Goal: Task Accomplishment & Management: Use online tool/utility

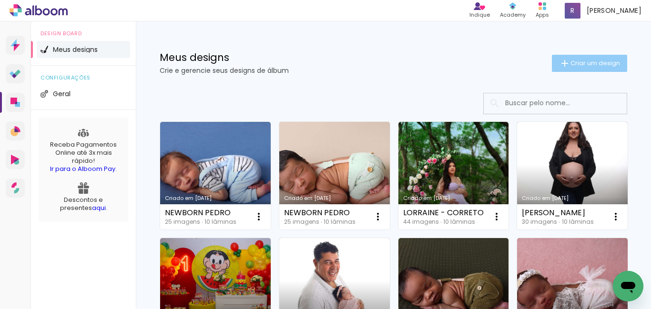
click at [574, 68] on paper-button "Criar um design" at bounding box center [589, 63] width 75 height 17
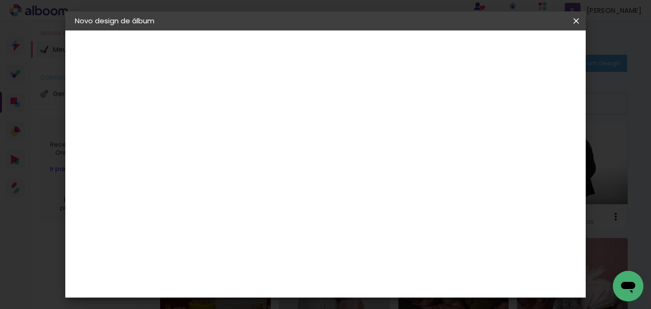
click at [231, 127] on input at bounding box center [231, 128] width 0 height 15
type input "i"
type input "IARLA 15 ANOS"
type paper-input "IARLA 15 ANOS"
click at [0, 0] on slot "Avançar" at bounding box center [0, 0] width 0 height 0
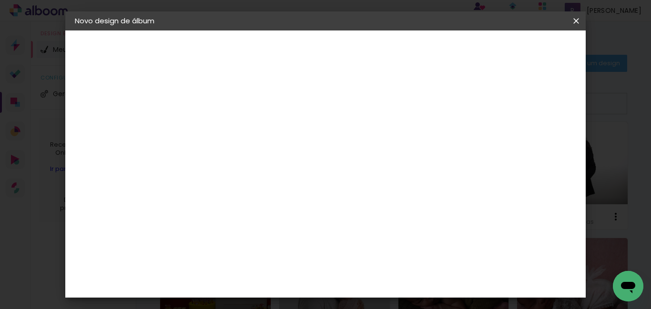
scroll to position [381, 0]
click at [264, 200] on paper-item "Canaan Álbuns" at bounding box center [254, 212] width 103 height 25
click at [409, 44] on paper-button "Avançar" at bounding box center [385, 50] width 47 height 16
click at [295, 115] on span "24 × 30" at bounding box center [273, 125] width 44 height 20
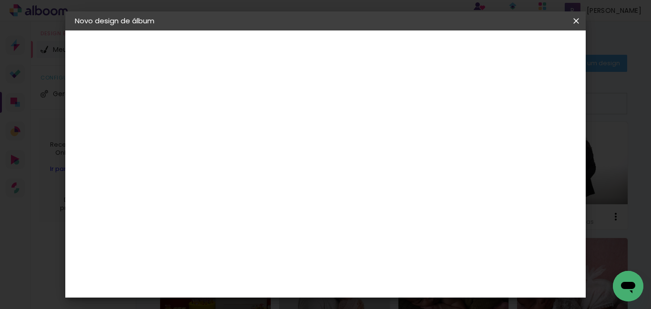
scroll to position [0, 0]
click at [0, 0] on slot "Avançar" at bounding box center [0, 0] width 0 height 0
click at [396, 104] on div at bounding box center [391, 103] width 9 height 9
type paper-checkbox "on"
click at [449, 50] on span "Iniciar design" at bounding box center [429, 53] width 40 height 13
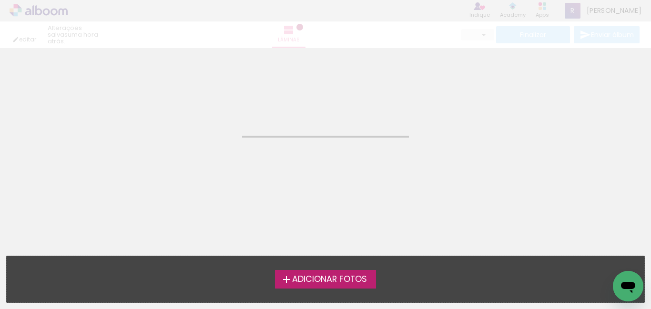
click at [338, 278] on span "Adicionar Fotos" at bounding box center [329, 279] width 75 height 9
click at [0, 0] on input "file" at bounding box center [0, 0] width 0 height 0
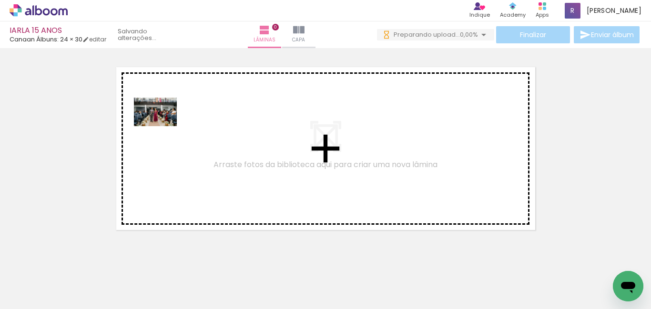
drag, startPoint x: 98, startPoint y: 281, endPoint x: 162, endPoint y: 126, distance: 167.7
click at [162, 126] on quentale-workspace at bounding box center [325, 154] width 651 height 309
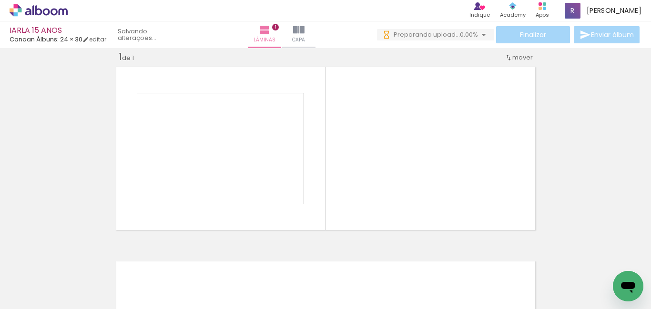
scroll to position [12, 0]
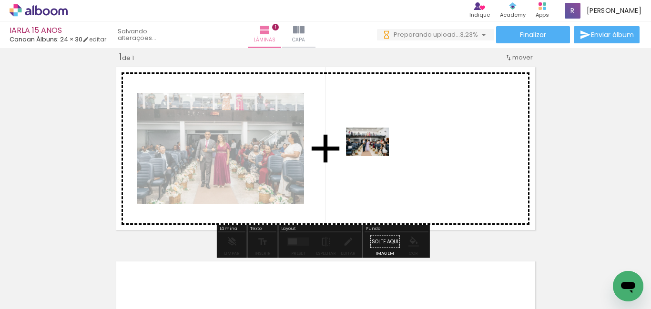
drag, startPoint x: 161, startPoint y: 283, endPoint x: 374, endPoint y: 156, distance: 248.2
click at [374, 156] on quentale-workspace at bounding box center [325, 154] width 651 height 309
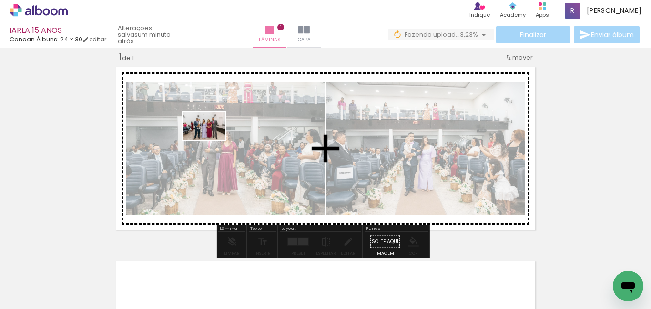
drag, startPoint x: 210, startPoint y: 241, endPoint x: 238, endPoint y: 255, distance: 31.1
click at [213, 142] on quentale-workspace at bounding box center [325, 154] width 651 height 309
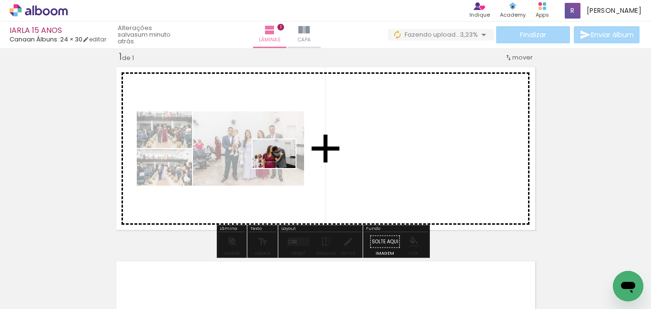
drag, startPoint x: 250, startPoint y: 284, endPoint x: 281, endPoint y: 168, distance: 120.0
click at [281, 168] on quentale-workspace at bounding box center [325, 154] width 651 height 309
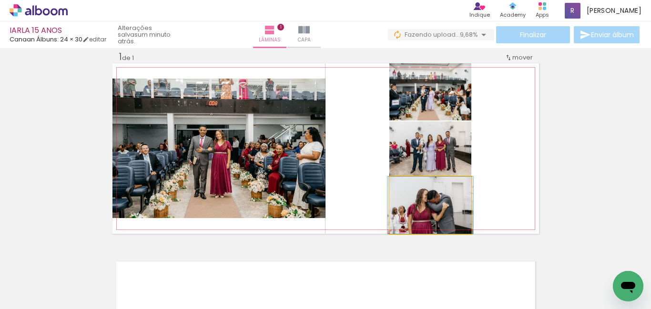
click at [440, 215] on quentale-photo at bounding box center [430, 205] width 82 height 57
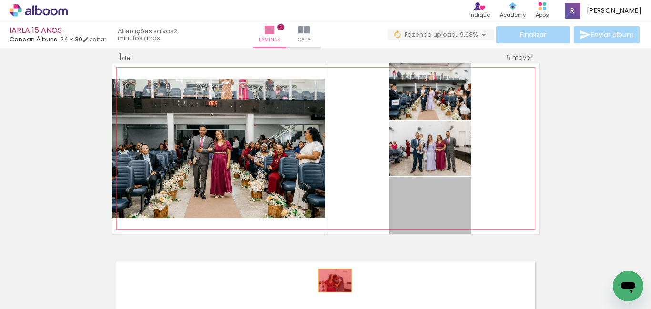
drag, startPoint x: 453, startPoint y: 214, endPoint x: 405, endPoint y: 215, distance: 47.2
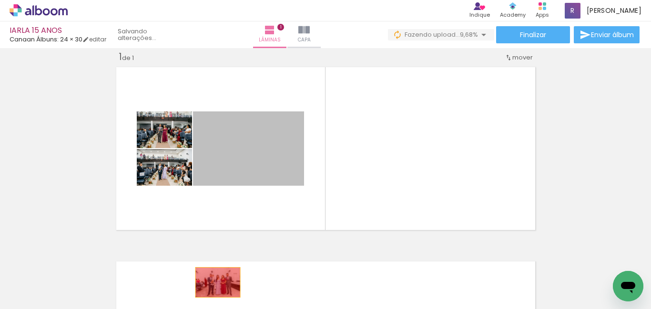
drag, startPoint x: 247, startPoint y: 168, endPoint x: 214, endPoint y: 282, distance: 119.1
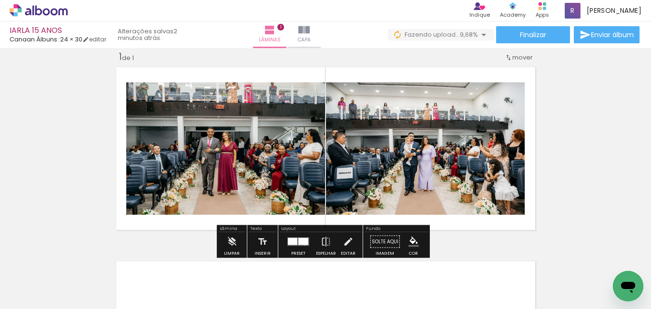
click at [303, 243] on div at bounding box center [303, 241] width 10 height 7
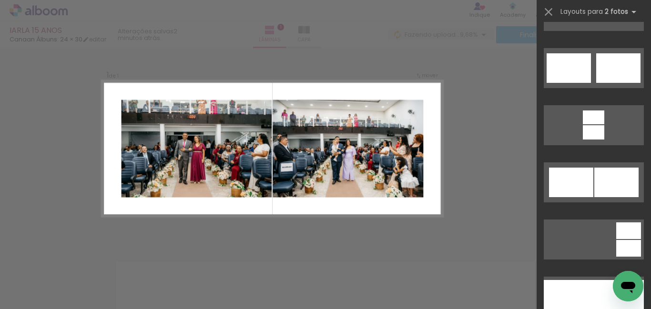
scroll to position [429, 0]
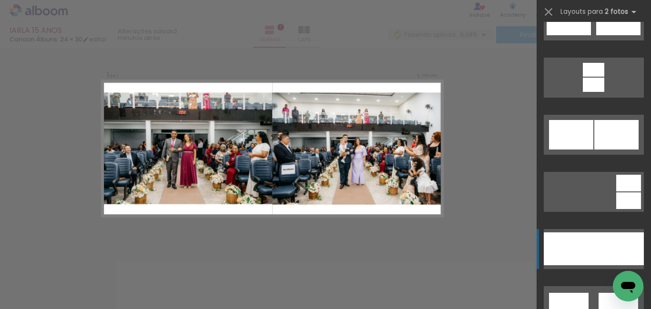
click at [585, 249] on div at bounding box center [569, 248] width 50 height 33
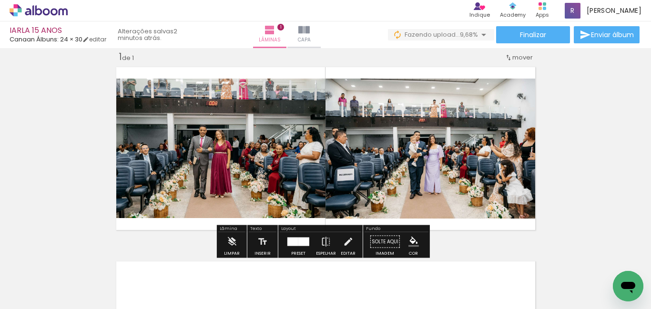
click at [300, 241] on div at bounding box center [303, 242] width 11 height 9
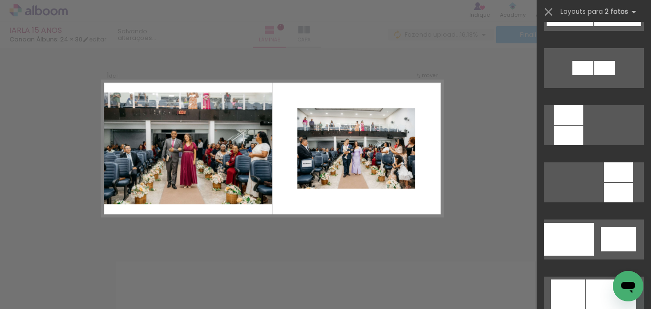
scroll to position [1296, 0]
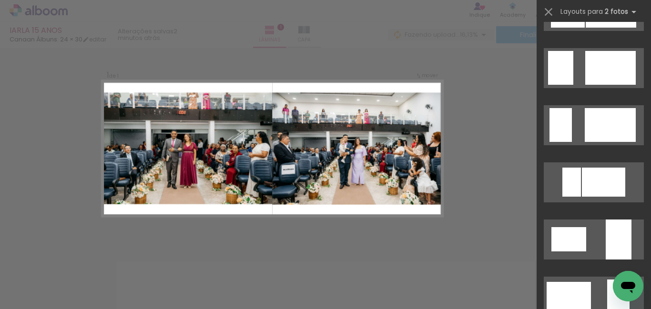
drag, startPoint x: 497, startPoint y: 173, endPoint x: 518, endPoint y: 87, distance: 88.2
click at [497, 172] on div "Confirmar Cancelar" at bounding box center [325, 242] width 651 height 412
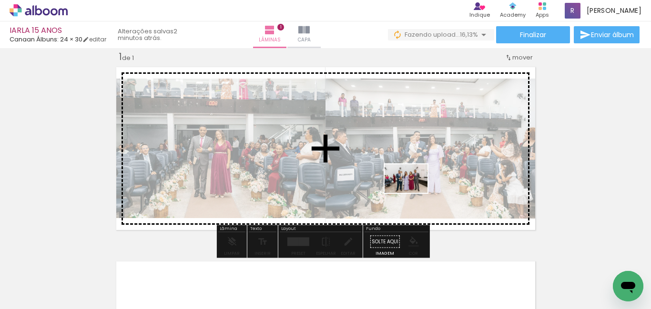
drag, startPoint x: 204, startPoint y: 286, endPoint x: 413, endPoint y: 193, distance: 228.6
click at [413, 193] on quentale-workspace at bounding box center [325, 154] width 651 height 309
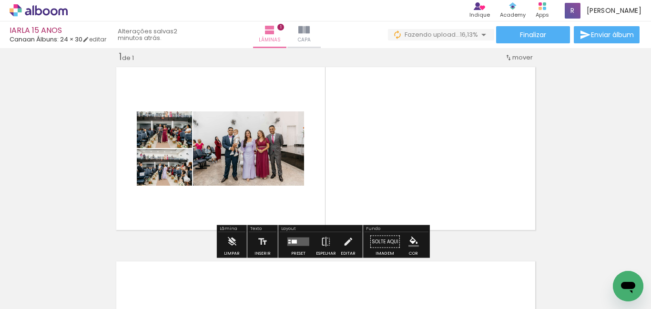
drag, startPoint x: 295, startPoint y: 240, endPoint x: 444, endPoint y: 209, distance: 152.3
click at [295, 240] on quentale-layouter at bounding box center [298, 242] width 22 height 9
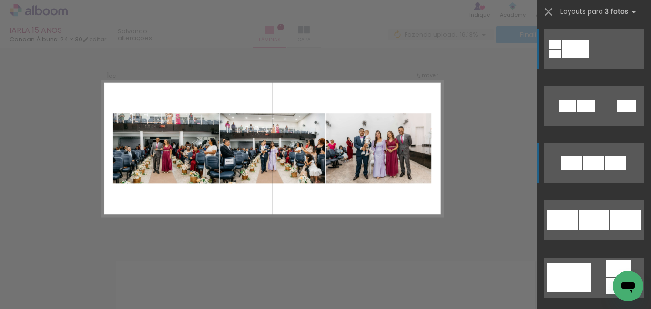
scroll to position [95, 0]
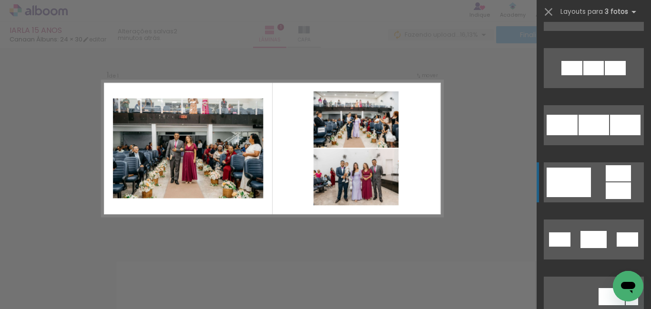
click at [577, 17] on div at bounding box center [586, 11] width 18 height 12
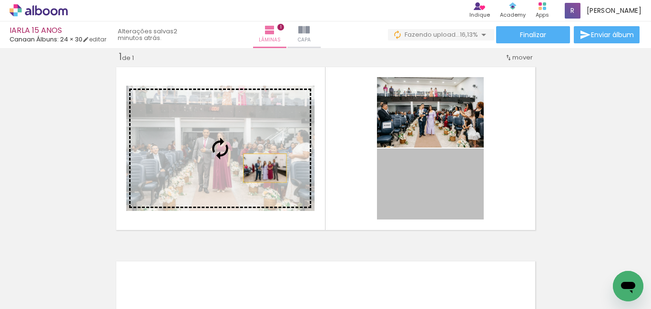
drag, startPoint x: 444, startPoint y: 188, endPoint x: 261, endPoint y: 168, distance: 183.5
click at [0, 0] on slot at bounding box center [0, 0] width 0 height 0
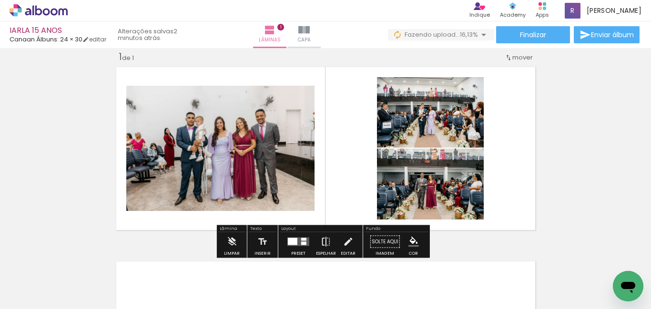
click at [321, 241] on iron-icon at bounding box center [326, 241] width 10 height 19
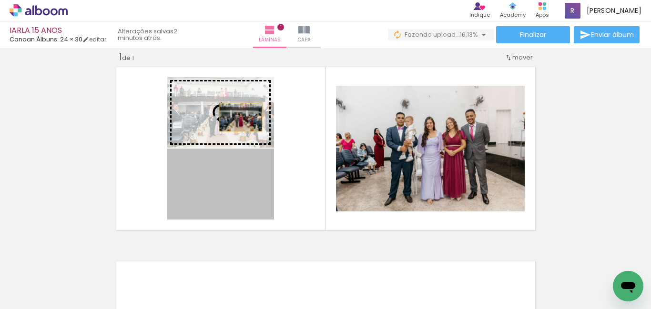
drag, startPoint x: 247, startPoint y: 200, endPoint x: 237, endPoint y: 121, distance: 79.8
click at [0, 0] on slot at bounding box center [0, 0] width 0 height 0
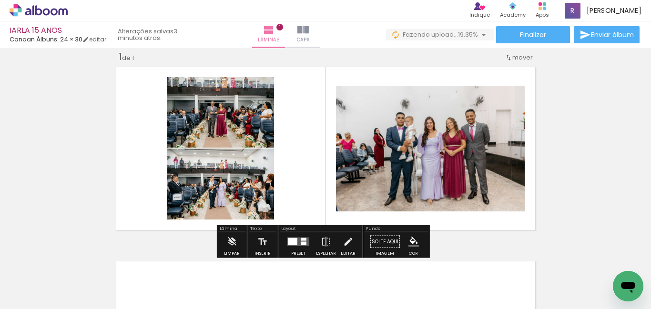
click at [296, 242] on quentale-layouter at bounding box center [298, 242] width 22 height 9
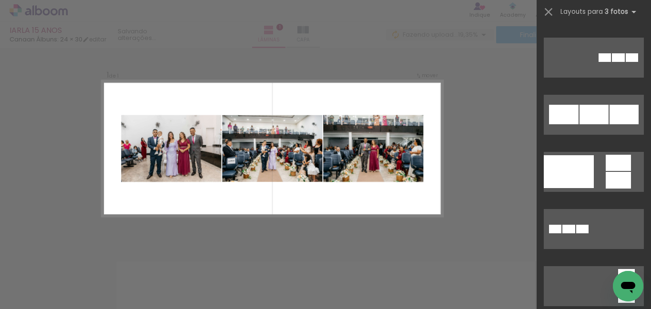
scroll to position [1658, 0]
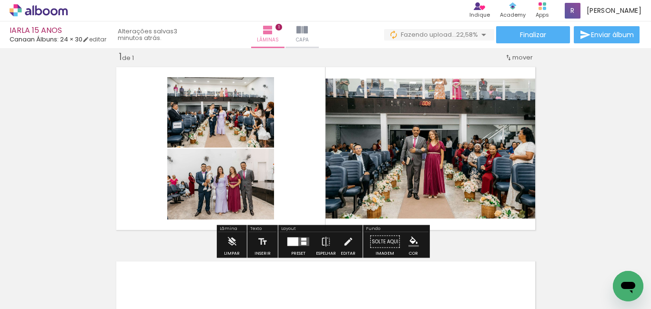
click at [294, 243] on div at bounding box center [292, 242] width 11 height 9
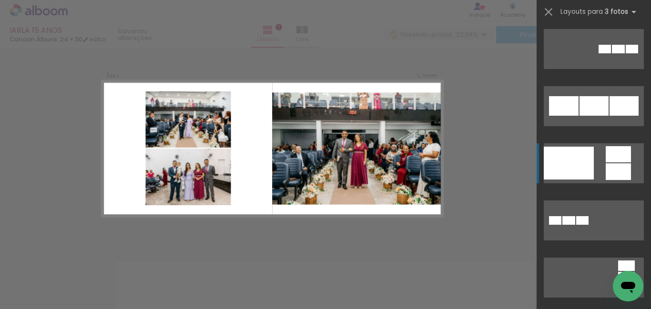
scroll to position [1772, 0]
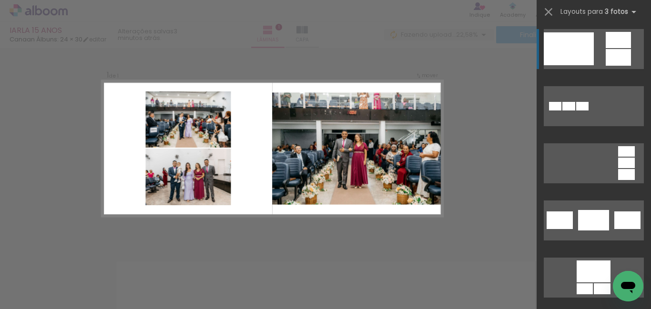
click at [501, 141] on div "Confirmar Cancelar" at bounding box center [325, 242] width 651 height 412
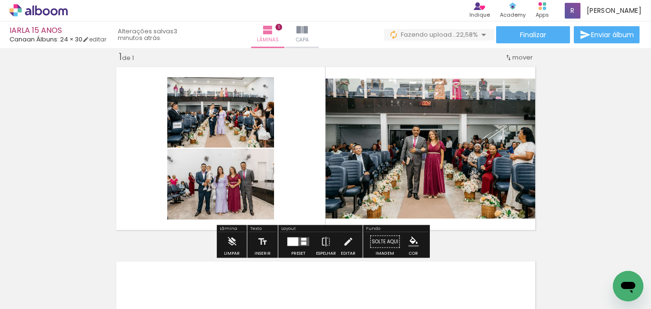
click at [291, 240] on div at bounding box center [292, 242] width 11 height 9
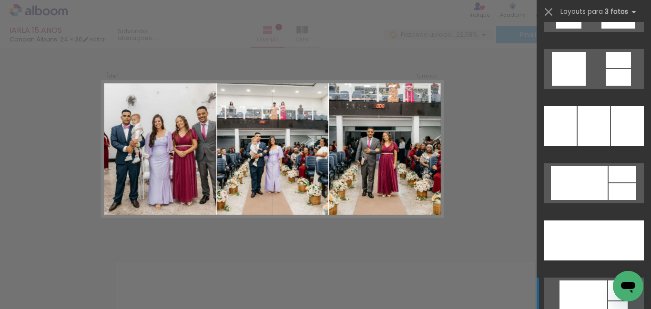
scroll to position [2630, 0]
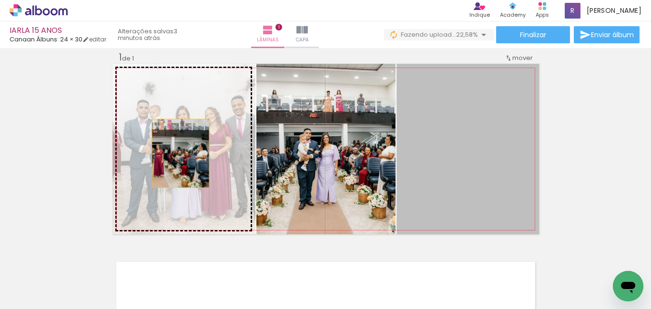
drag, startPoint x: 464, startPoint y: 165, endPoint x: 214, endPoint y: 177, distance: 249.4
click at [0, 0] on slot at bounding box center [0, 0] width 0 height 0
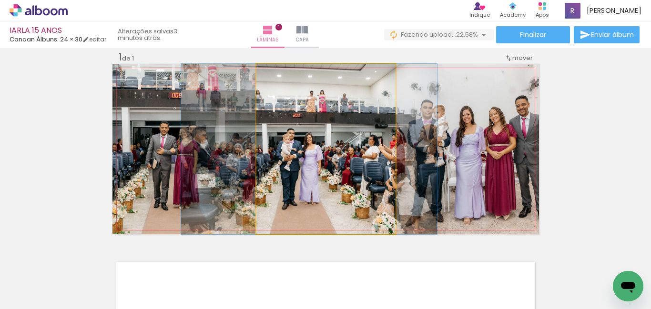
drag, startPoint x: 313, startPoint y: 186, endPoint x: 296, endPoint y: 139, distance: 50.0
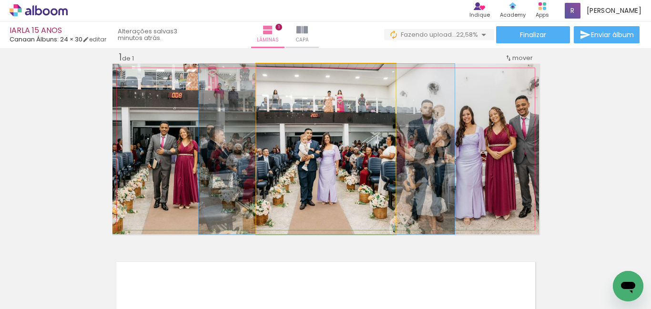
drag, startPoint x: 352, startPoint y: 185, endPoint x: 366, endPoint y: 175, distance: 16.8
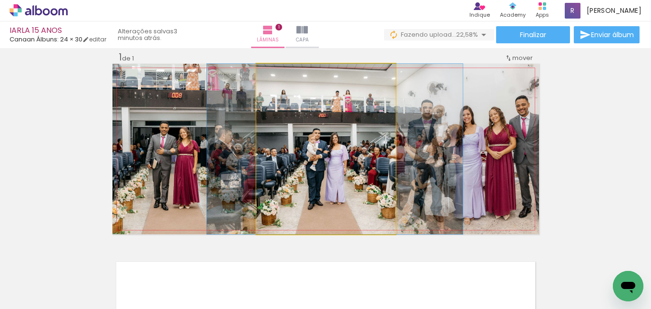
drag, startPoint x: 349, startPoint y: 165, endPoint x: 355, endPoint y: 162, distance: 6.8
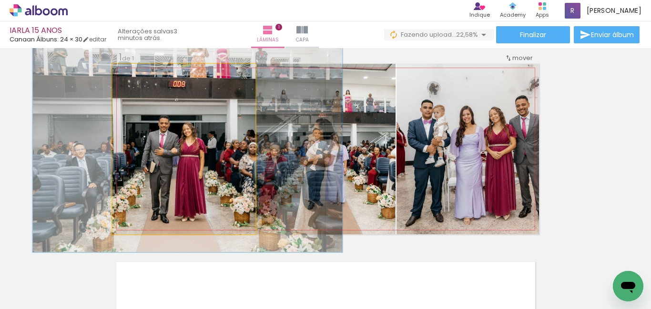
drag, startPoint x: 133, startPoint y: 75, endPoint x: 141, endPoint y: 75, distance: 7.1
click at [141, 75] on div at bounding box center [141, 74] width 9 height 9
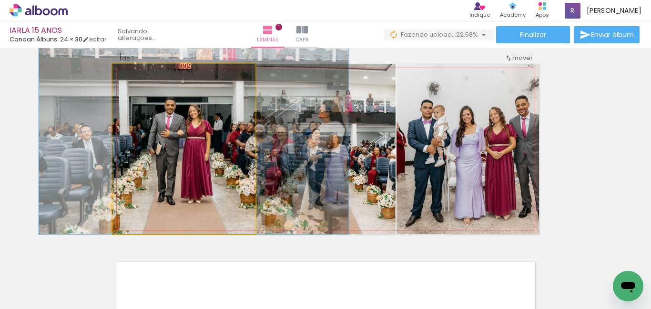
drag, startPoint x: 193, startPoint y: 161, endPoint x: 199, endPoint y: 131, distance: 30.1
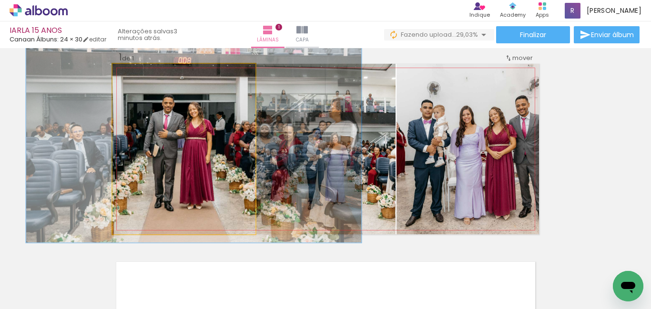
type paper-slider "131"
click at [142, 75] on div at bounding box center [146, 74] width 9 height 9
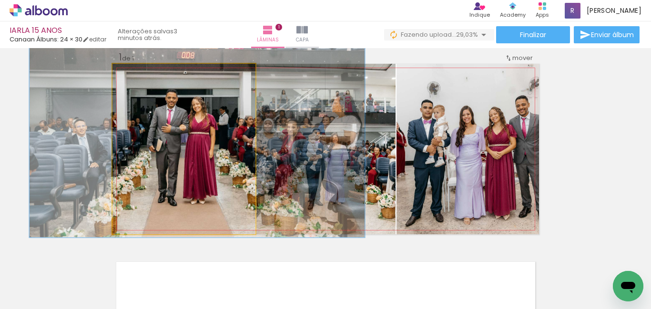
drag, startPoint x: 179, startPoint y: 153, endPoint x: 182, endPoint y: 149, distance: 5.2
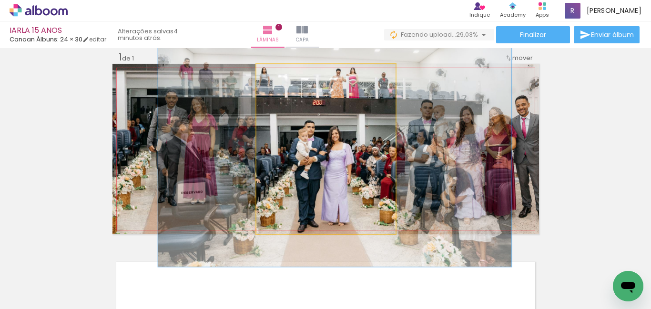
drag, startPoint x: 278, startPoint y: 72, endPoint x: 295, endPoint y: 76, distance: 18.0
click at [291, 71] on div at bounding box center [290, 73] width 15 height 15
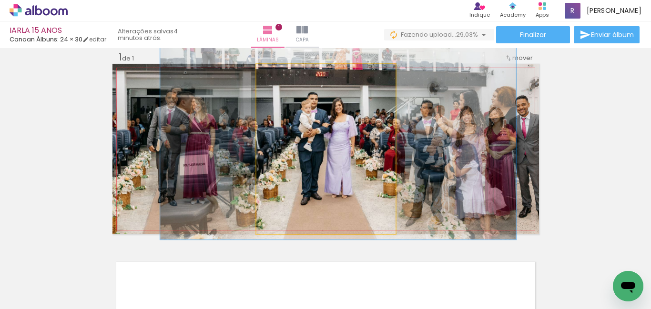
drag, startPoint x: 349, startPoint y: 163, endPoint x: 352, endPoint y: 137, distance: 25.8
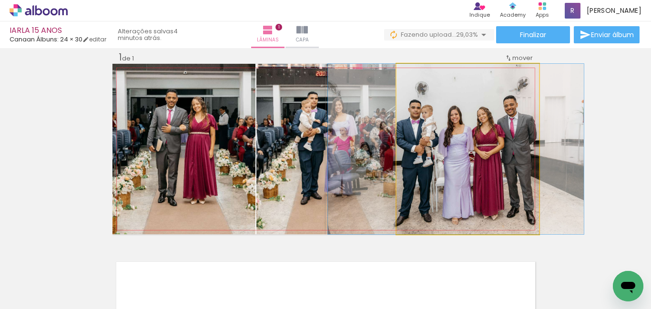
drag, startPoint x: 483, startPoint y: 165, endPoint x: 471, endPoint y: 165, distance: 11.9
drag, startPoint x: 486, startPoint y: 172, endPoint x: 485, endPoint y: 155, distance: 16.7
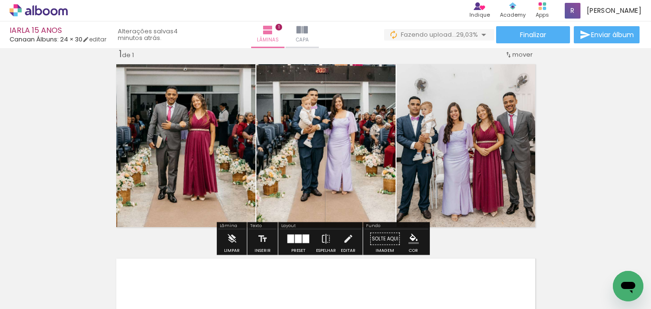
scroll to position [0, 0]
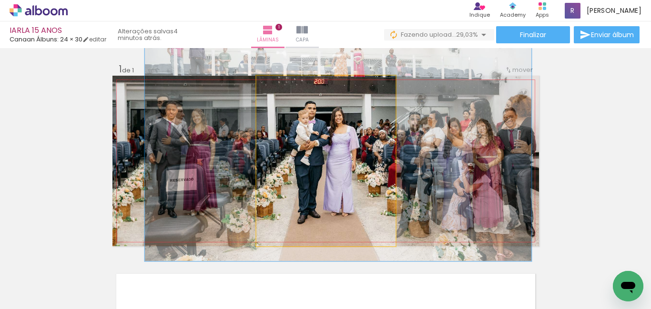
click at [292, 91] on div at bounding box center [297, 85] width 15 height 15
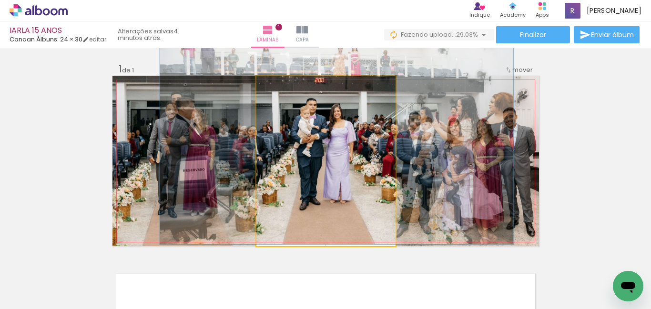
type paper-slider "138"
click at [292, 90] on div at bounding box center [292, 85] width 15 height 15
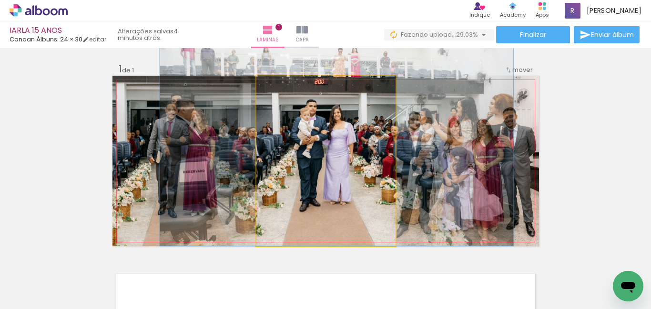
drag, startPoint x: 343, startPoint y: 161, endPoint x: 343, endPoint y: 155, distance: 6.2
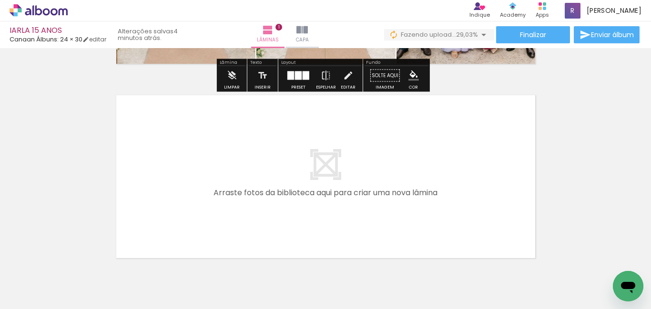
scroll to position [191, 0]
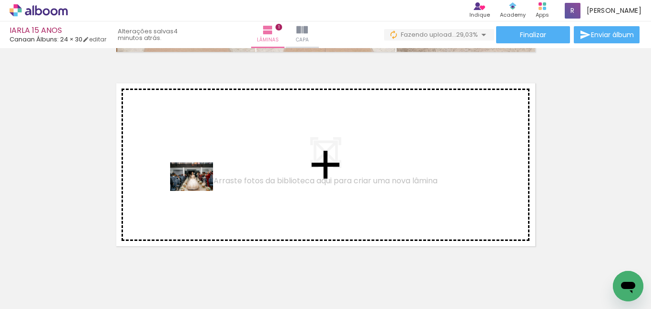
drag, startPoint x: 305, startPoint y: 278, endPoint x: 235, endPoint y: 282, distance: 70.2
click at [200, 196] on quentale-workspace at bounding box center [325, 154] width 651 height 309
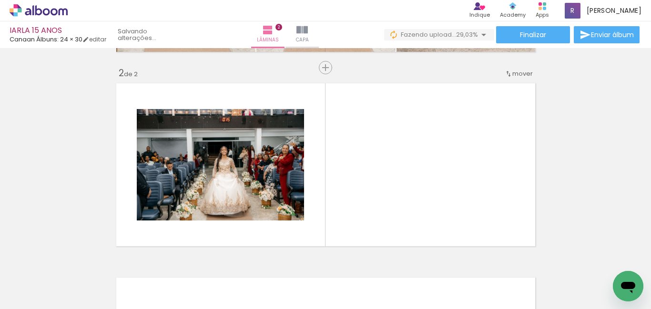
scroll to position [207, 0]
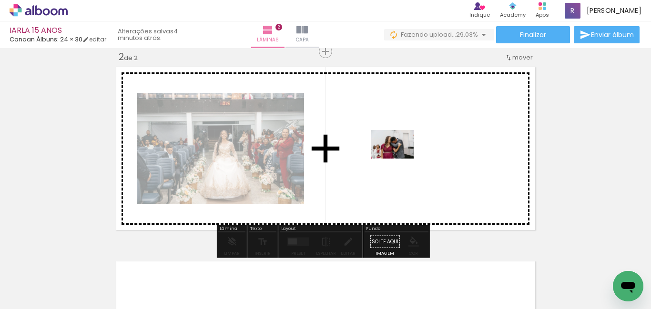
drag, startPoint x: 267, startPoint y: 284, endPoint x: 399, endPoint y: 159, distance: 182.3
click at [399, 159] on quentale-workspace at bounding box center [325, 154] width 651 height 309
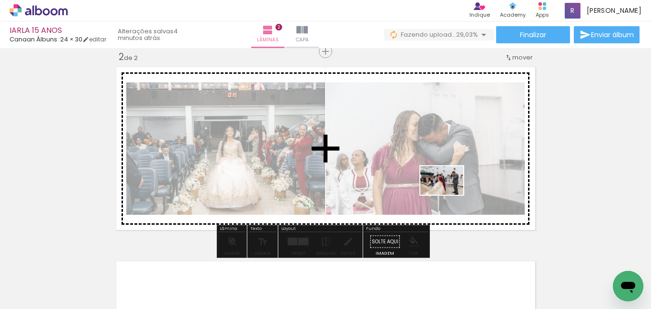
drag, startPoint x: 379, startPoint y: 267, endPoint x: 424, endPoint y: 282, distance: 47.5
click at [448, 198] on quentale-workspace at bounding box center [325, 154] width 651 height 309
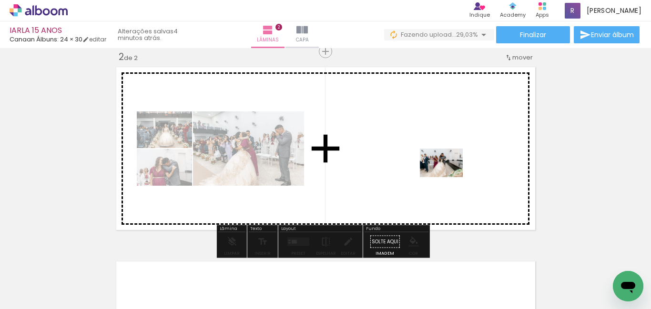
drag, startPoint x: 426, startPoint y: 271, endPoint x: 449, endPoint y: 175, distance: 98.9
click at [449, 175] on quentale-workspace at bounding box center [325, 154] width 651 height 309
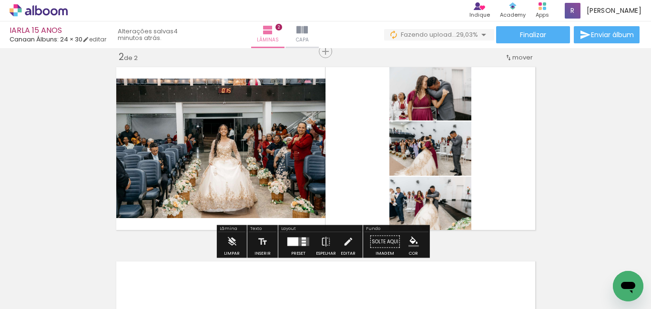
click at [292, 242] on div at bounding box center [292, 242] width 11 height 9
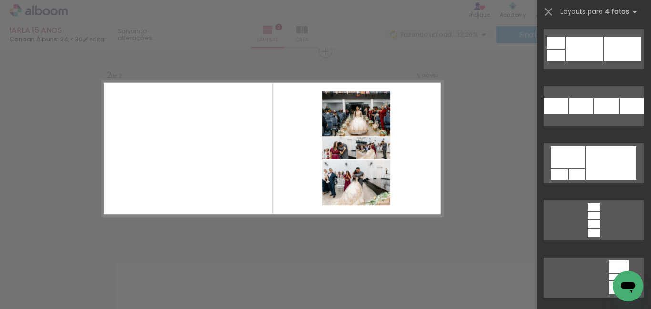
scroll to position [4240, 0]
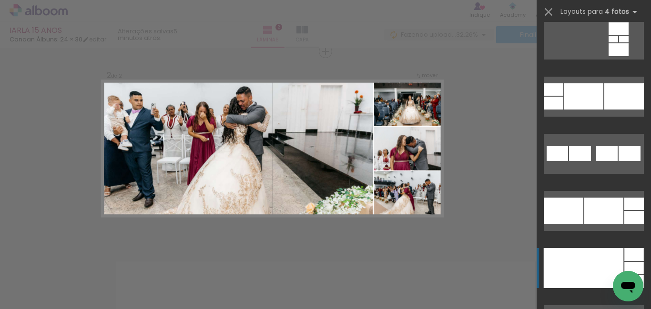
click at [579, 272] on div at bounding box center [584, 268] width 80 height 40
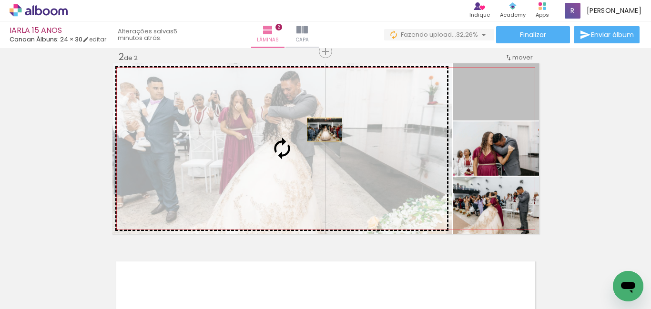
drag, startPoint x: 518, startPoint y: 103, endPoint x: 319, endPoint y: 142, distance: 202.9
click at [0, 0] on slot at bounding box center [0, 0] width 0 height 0
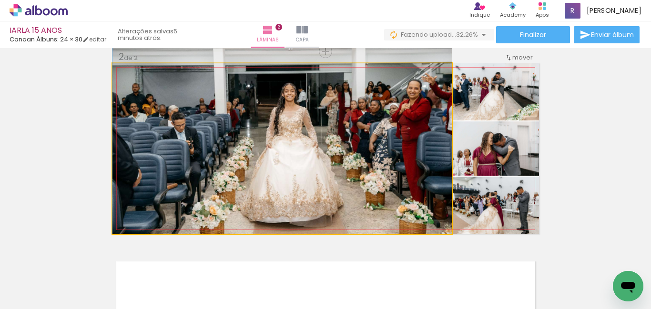
drag, startPoint x: 343, startPoint y: 180, endPoint x: 349, endPoint y: 153, distance: 27.4
drag, startPoint x: 282, startPoint y: 177, endPoint x: 270, endPoint y: 177, distance: 12.9
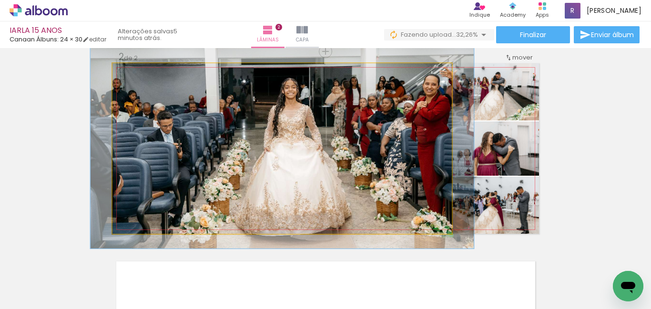
type paper-slider "113"
click at [131, 74] on div at bounding box center [138, 73] width 15 height 15
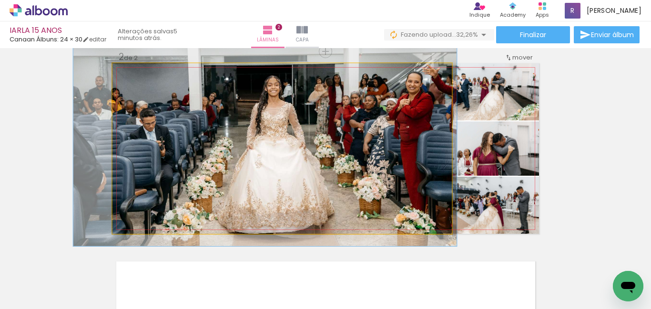
drag, startPoint x: 296, startPoint y: 146, endPoint x: 279, endPoint y: 144, distance: 17.3
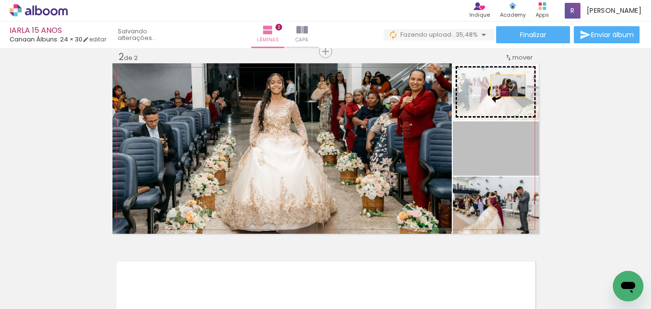
drag, startPoint x: 509, startPoint y: 161, endPoint x: 504, endPoint y: 86, distance: 75.9
click at [0, 0] on slot at bounding box center [0, 0] width 0 height 0
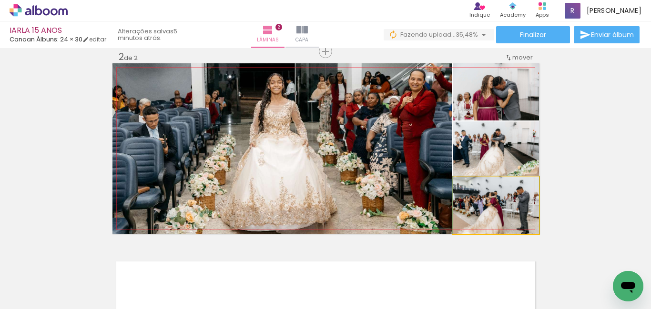
drag, startPoint x: 504, startPoint y: 208, endPoint x: 506, endPoint y: 198, distance: 10.1
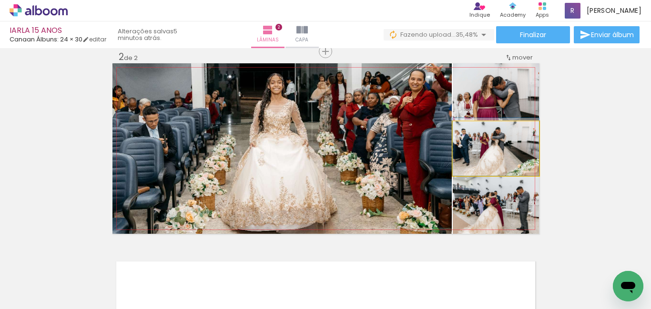
drag, startPoint x: 496, startPoint y: 149, endPoint x: 486, endPoint y: 146, distance: 10.3
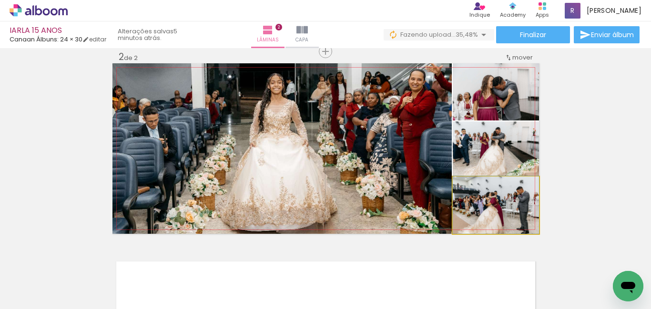
drag, startPoint x: 498, startPoint y: 215, endPoint x: 532, endPoint y: 217, distance: 33.9
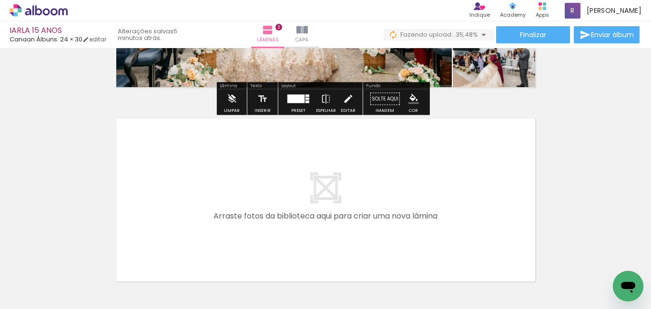
scroll to position [397, 0]
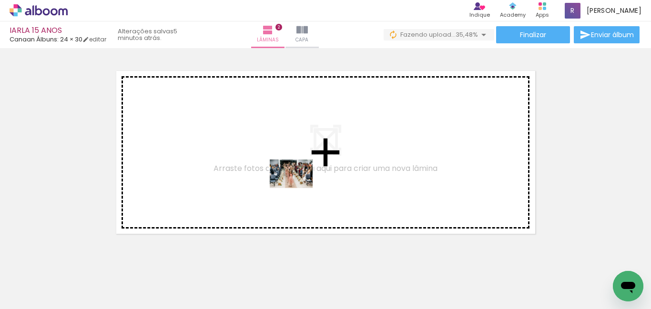
drag, startPoint x: 474, startPoint y: 282, endPoint x: 509, endPoint y: 305, distance: 41.6
click at [302, 191] on quentale-workspace at bounding box center [325, 154] width 651 height 309
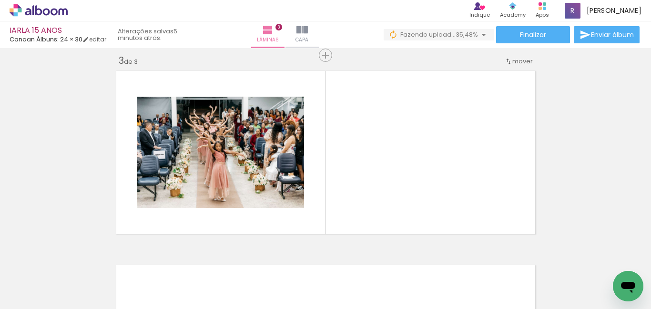
scroll to position [401, 0]
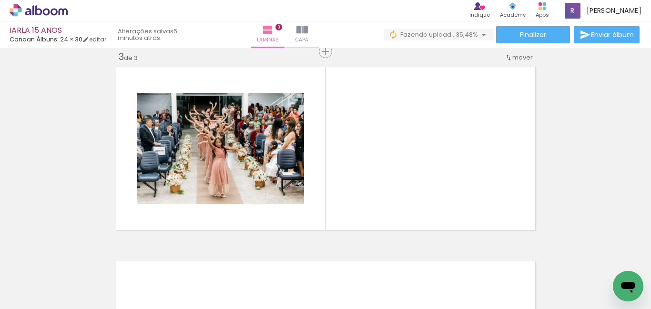
click at [170, 279] on div at bounding box center [148, 277] width 43 height 29
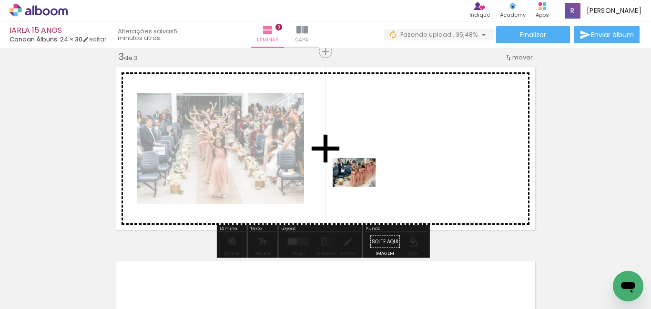
drag, startPoint x: 528, startPoint y: 278, endPoint x: 563, endPoint y: 284, distance: 35.3
click at [366, 188] on quentale-workspace at bounding box center [325, 154] width 651 height 309
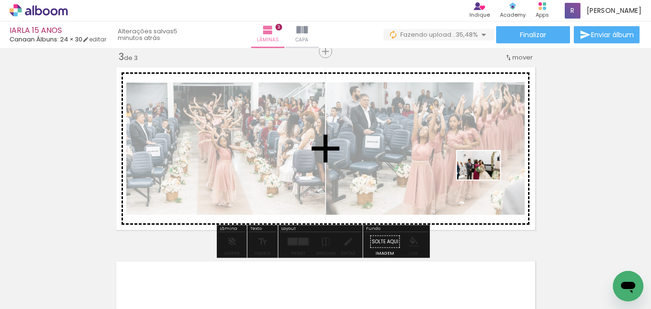
drag, startPoint x: 584, startPoint y: 279, endPoint x: 452, endPoint y: 302, distance: 133.5
click at [479, 171] on quentale-workspace at bounding box center [325, 154] width 651 height 309
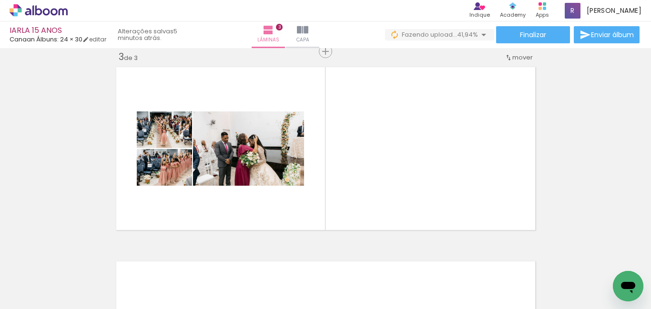
scroll to position [0, 276]
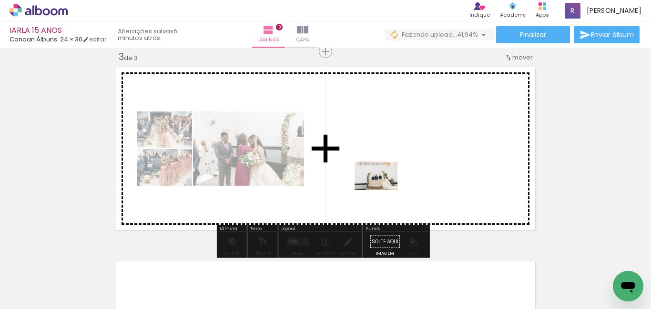
drag, startPoint x: 359, startPoint y: 278, endPoint x: 395, endPoint y: 286, distance: 37.1
click at [383, 192] on quentale-workspace at bounding box center [325, 154] width 651 height 309
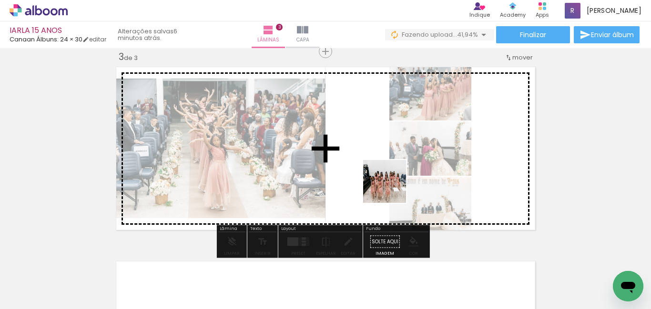
drag, startPoint x: 409, startPoint y: 280, endPoint x: 438, endPoint y: 266, distance: 32.2
click at [387, 186] on quentale-workspace at bounding box center [325, 154] width 651 height 309
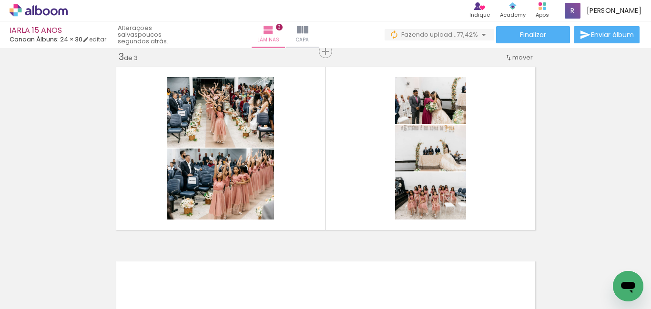
click at [48, 300] on span "Adicionar Fotos" at bounding box center [34, 296] width 29 height 10
click at [0, 0] on input "file" at bounding box center [0, 0] width 0 height 0
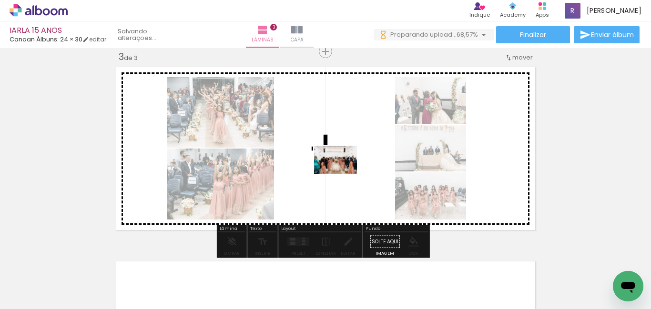
drag, startPoint x: 410, startPoint y: 282, endPoint x: 498, endPoint y: 270, distance: 88.9
click at [344, 175] on quentale-workspace at bounding box center [325, 154] width 651 height 309
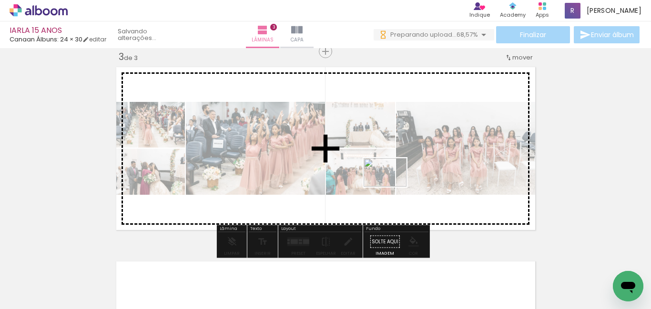
drag, startPoint x: 456, startPoint y: 284, endPoint x: 527, endPoint y: 292, distance: 71.3
click at [393, 194] on quentale-workspace at bounding box center [325, 154] width 651 height 309
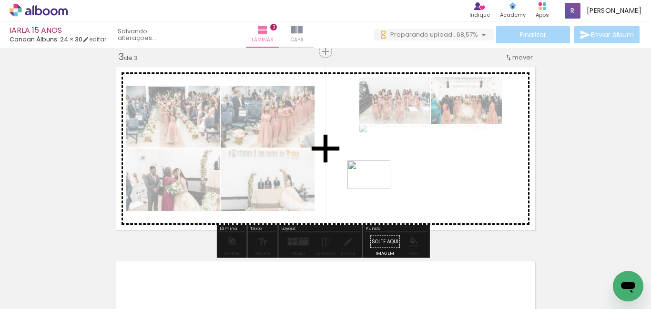
drag, startPoint x: 525, startPoint y: 288, endPoint x: 529, endPoint y: 284, distance: 5.7
click at [375, 190] on quentale-workspace at bounding box center [325, 154] width 651 height 309
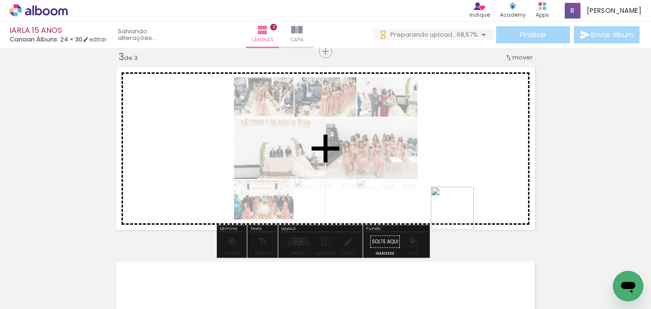
drag, startPoint x: 567, startPoint y: 284, endPoint x: 596, endPoint y: 278, distance: 29.7
click at [447, 194] on quentale-workspace at bounding box center [325, 154] width 651 height 309
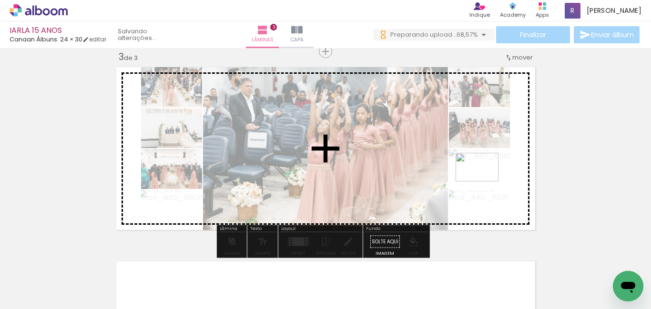
drag, startPoint x: 605, startPoint y: 282, endPoint x: 514, endPoint y: 233, distance: 102.9
click at [482, 181] on quentale-workspace at bounding box center [325, 154] width 651 height 309
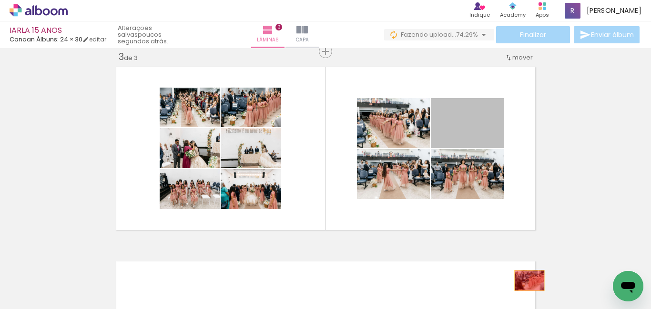
drag, startPoint x: 481, startPoint y: 130, endPoint x: 521, endPoint y: 282, distance: 156.7
click at [523, 283] on quentale-workspace at bounding box center [325, 154] width 651 height 309
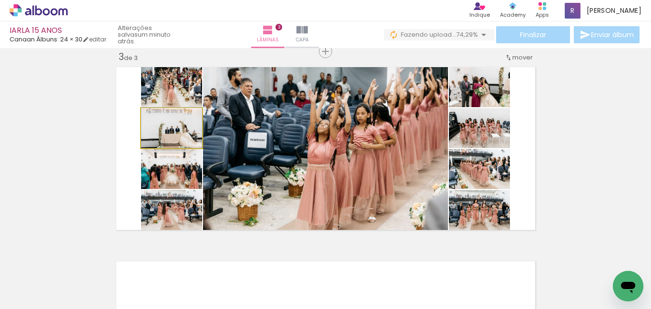
drag, startPoint x: 186, startPoint y: 144, endPoint x: 163, endPoint y: 130, distance: 27.2
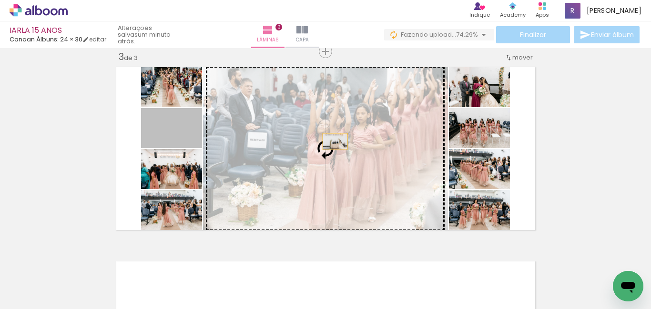
drag, startPoint x: 186, startPoint y: 141, endPoint x: 332, endPoint y: 141, distance: 145.8
click at [0, 0] on slot at bounding box center [0, 0] width 0 height 0
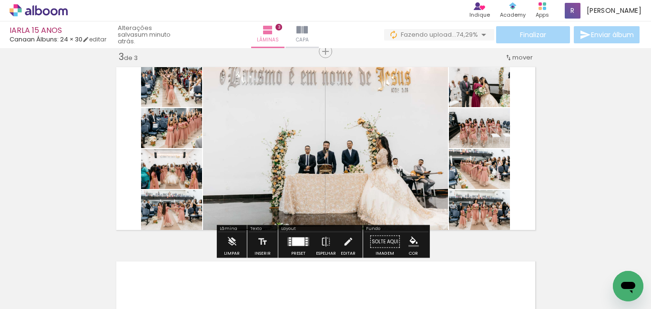
scroll to position [0, 1298]
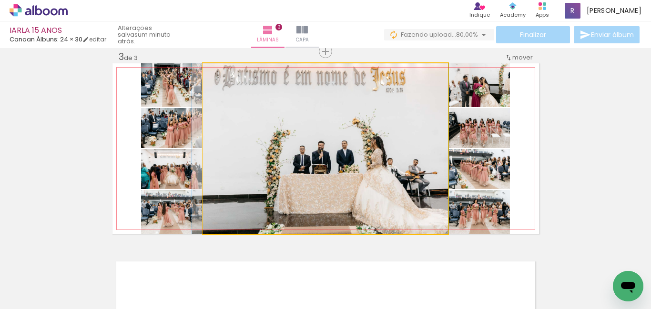
drag, startPoint x: 362, startPoint y: 163, endPoint x: 340, endPoint y: 156, distance: 22.6
drag, startPoint x: 382, startPoint y: 145, endPoint x: 387, endPoint y: 130, distance: 16.1
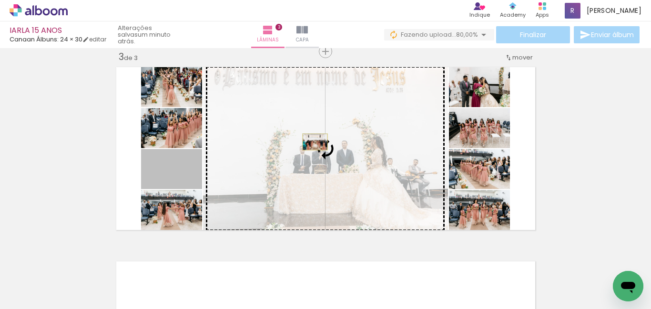
drag, startPoint x: 186, startPoint y: 181, endPoint x: 323, endPoint y: 153, distance: 139.4
click at [0, 0] on slot at bounding box center [0, 0] width 0 height 0
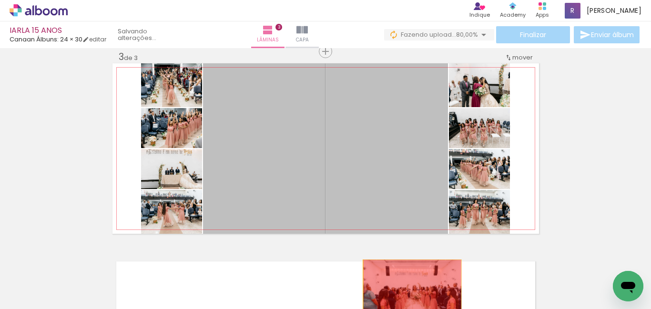
drag, startPoint x: 408, startPoint y: 167, endPoint x: 388, endPoint y: 230, distance: 66.4
click at [405, 295] on quentale-workspace at bounding box center [325, 154] width 651 height 309
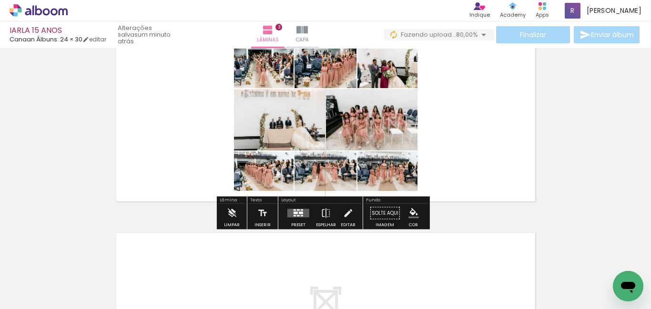
scroll to position [449, 0]
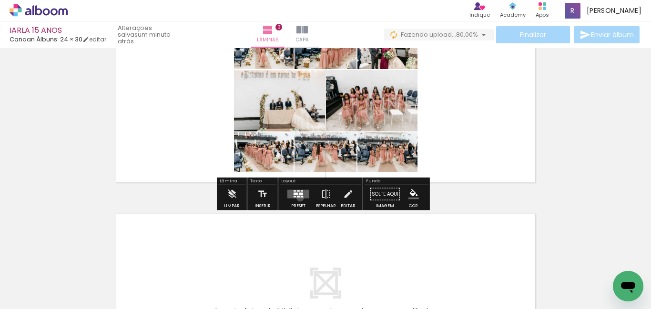
click at [298, 198] on quentale-layouter at bounding box center [298, 194] width 22 height 9
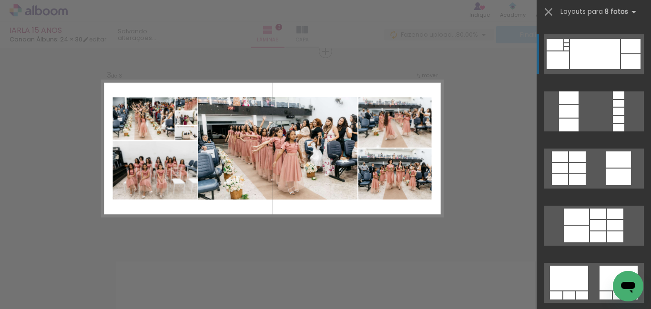
scroll to position [191, 0]
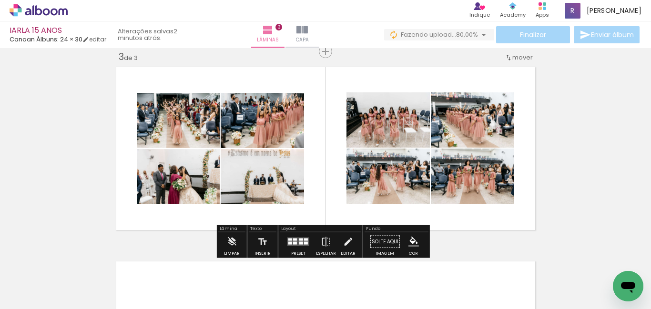
click at [299, 240] on div at bounding box center [301, 240] width 4 height 2
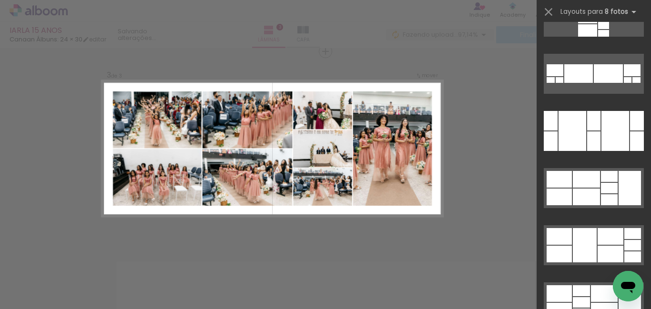
scroll to position [1372, 0]
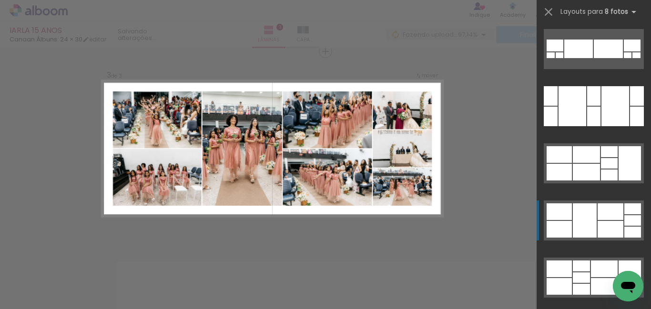
click at [587, 106] on div at bounding box center [593, 96] width 13 height 20
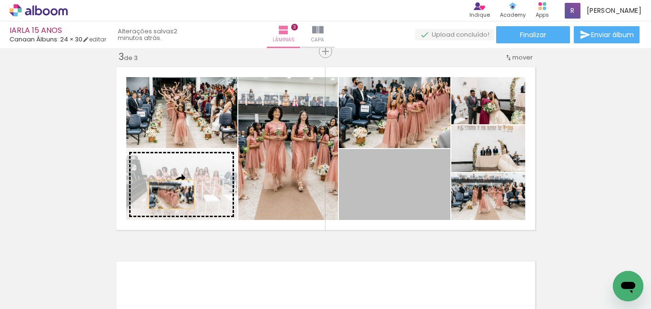
drag, startPoint x: 398, startPoint y: 194, endPoint x: 204, endPoint y: 205, distance: 194.2
click at [0, 0] on slot at bounding box center [0, 0] width 0 height 0
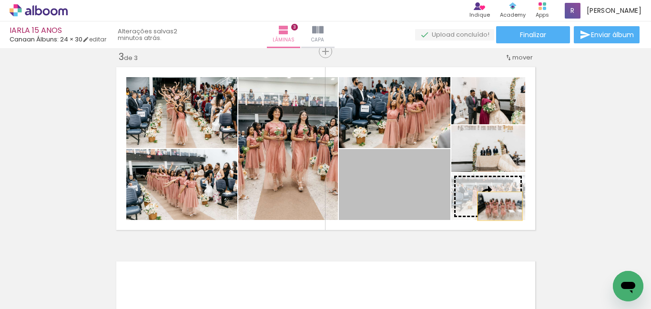
drag, startPoint x: 402, startPoint y: 211, endPoint x: 496, endPoint y: 206, distance: 94.0
click at [0, 0] on slot at bounding box center [0, 0] width 0 height 0
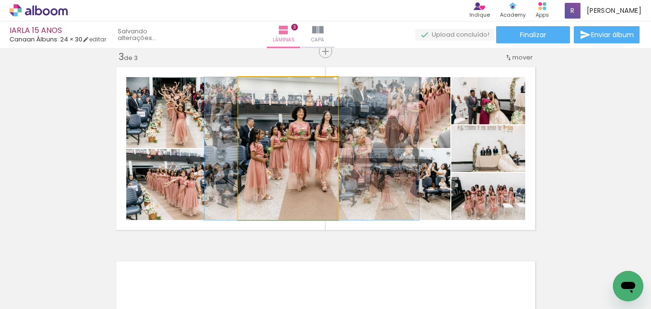
drag, startPoint x: 280, startPoint y: 176, endPoint x: 304, endPoint y: 171, distance: 24.8
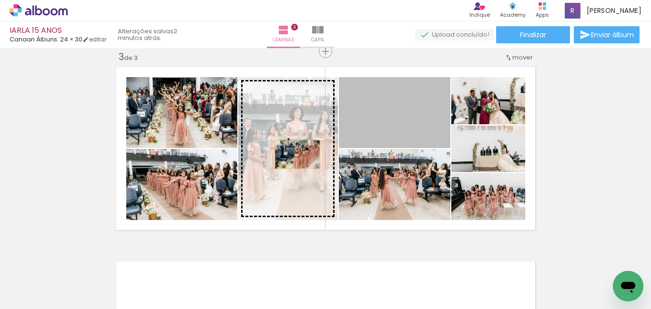
drag, startPoint x: 407, startPoint y: 123, endPoint x: 322, endPoint y: 181, distance: 103.1
click at [0, 0] on slot at bounding box center [0, 0] width 0 height 0
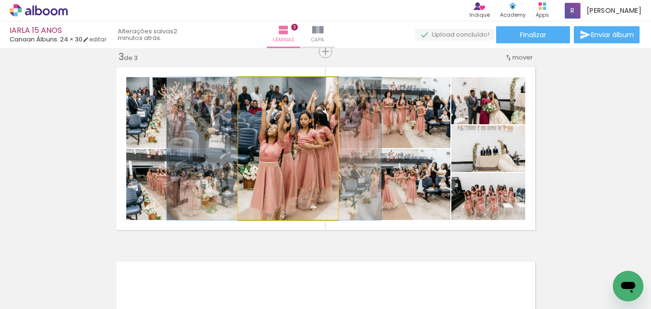
drag, startPoint x: 274, startPoint y: 154, endPoint x: 263, endPoint y: 161, distance: 13.5
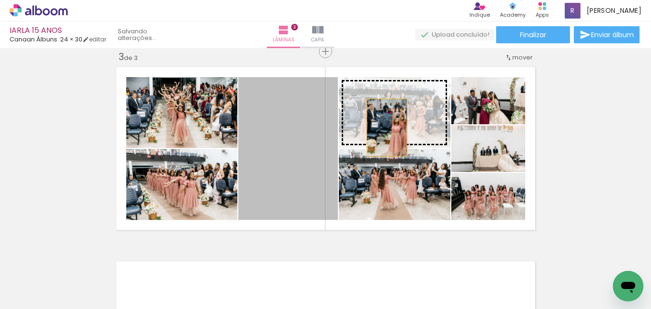
drag, startPoint x: 293, startPoint y: 190, endPoint x: 383, endPoint y: 127, distance: 109.2
click at [0, 0] on slot at bounding box center [0, 0] width 0 height 0
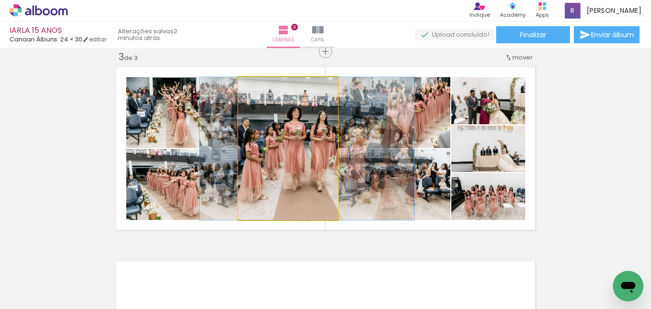
drag, startPoint x: 295, startPoint y: 177, endPoint x: 317, endPoint y: 172, distance: 22.1
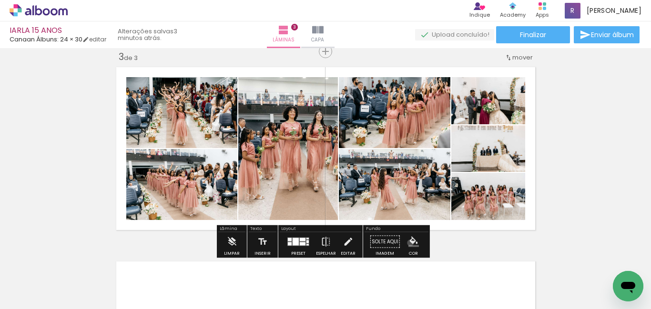
click at [408, 243] on iron-icon "color picker" at bounding box center [413, 242] width 10 height 10
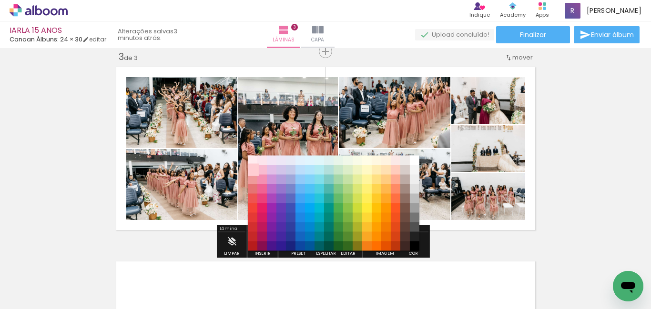
click at [252, 171] on paper-item "#ffcdd2" at bounding box center [253, 170] width 10 height 10
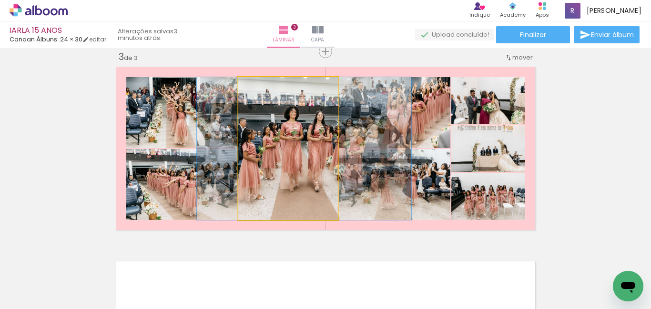
drag, startPoint x: 286, startPoint y: 172, endPoint x: 288, endPoint y: 167, distance: 5.4
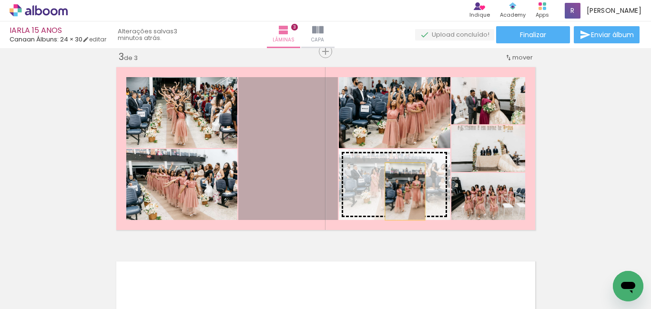
drag, startPoint x: 311, startPoint y: 182, endPoint x: 399, endPoint y: 192, distance: 88.8
click at [0, 0] on slot at bounding box center [0, 0] width 0 height 0
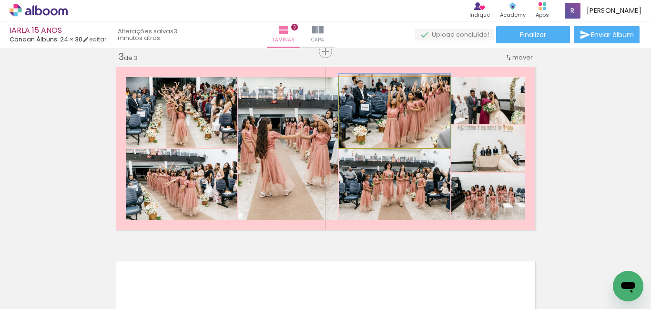
drag, startPoint x: 390, startPoint y: 128, endPoint x: 383, endPoint y: 121, distance: 10.8
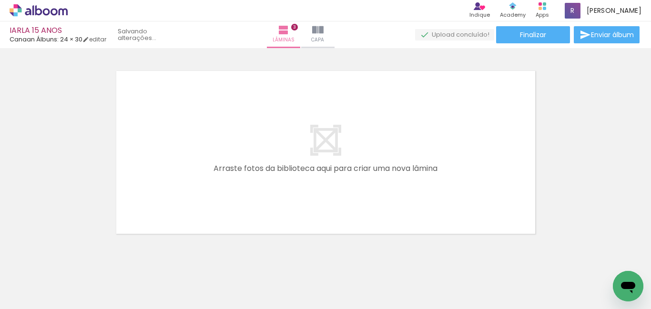
scroll to position [620, 0]
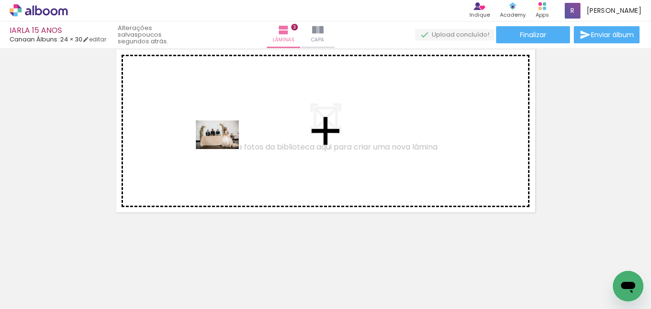
drag, startPoint x: 285, startPoint y: 239, endPoint x: 359, endPoint y: 179, distance: 95.2
click at [223, 147] on quentale-workspace at bounding box center [325, 154] width 651 height 309
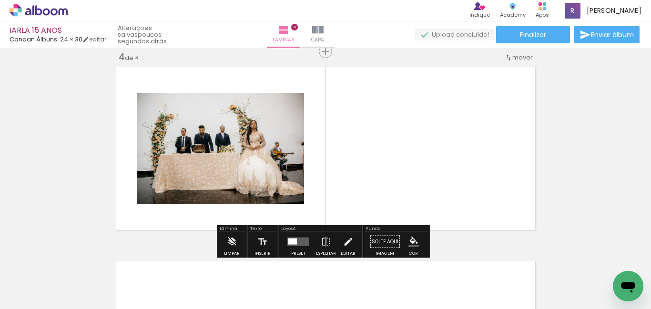
scroll to position [595, 0]
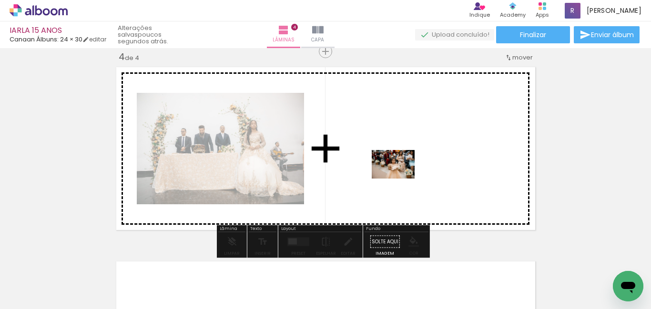
drag, startPoint x: 351, startPoint y: 278, endPoint x: 400, endPoint y: 179, distance: 111.0
click at [400, 179] on quentale-workspace at bounding box center [325, 154] width 651 height 309
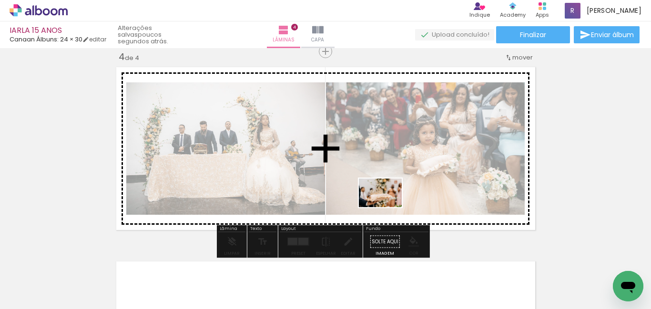
drag, startPoint x: 381, startPoint y: 289, endPoint x: 387, endPoint y: 207, distance: 81.7
click at [387, 207] on quentale-workspace at bounding box center [325, 154] width 651 height 309
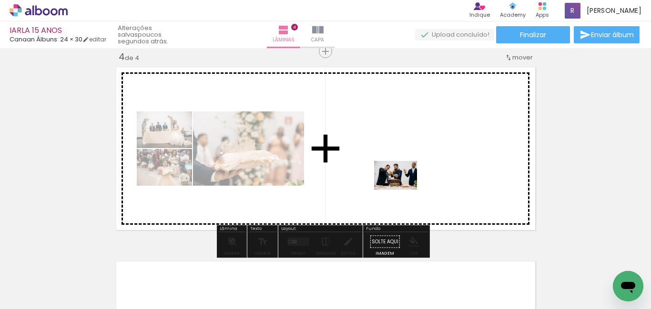
drag, startPoint x: 443, startPoint y: 284, endPoint x: 403, endPoint y: 190, distance: 103.1
click at [403, 190] on quentale-workspace at bounding box center [325, 154] width 651 height 309
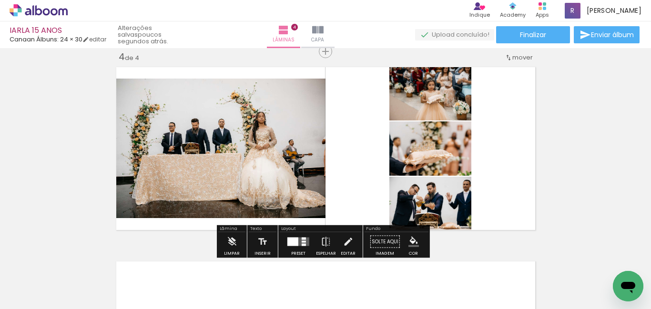
click at [298, 243] on quentale-layouter at bounding box center [298, 242] width 22 height 9
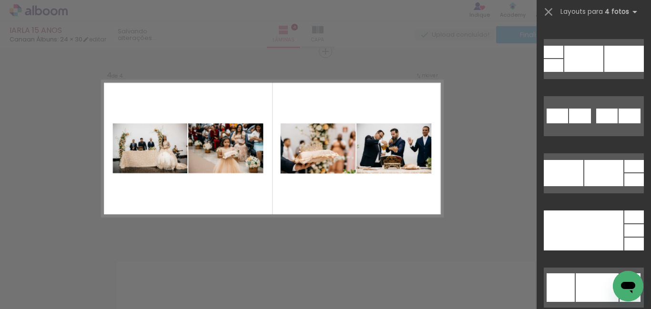
scroll to position [4287, 0]
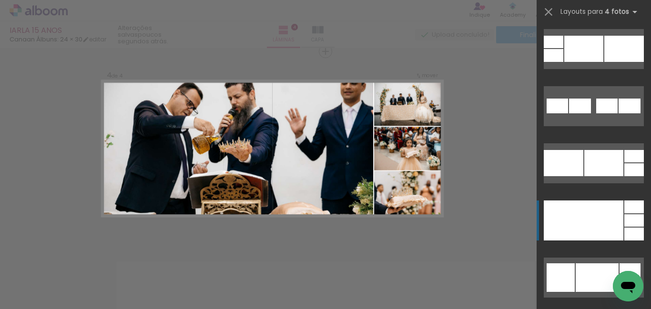
click at [582, 224] on div at bounding box center [584, 221] width 80 height 40
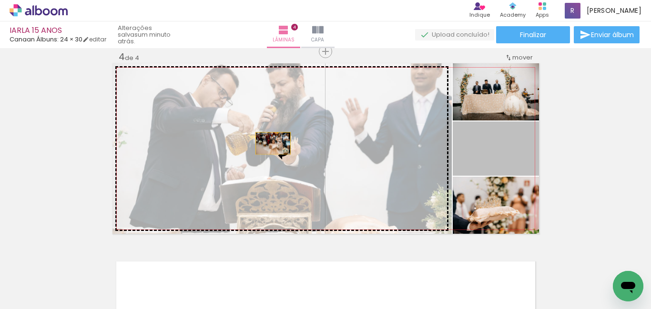
drag, startPoint x: 489, startPoint y: 158, endPoint x: 279, endPoint y: 156, distance: 210.6
click at [0, 0] on slot at bounding box center [0, 0] width 0 height 0
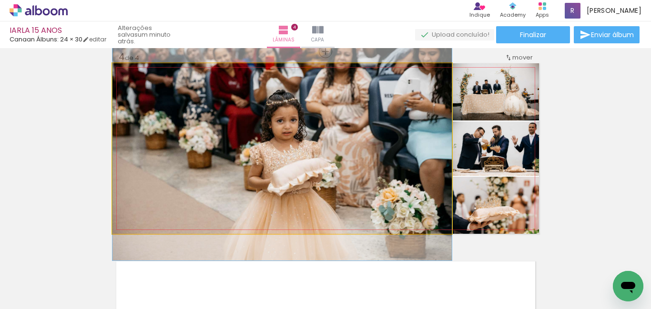
drag, startPoint x: 393, startPoint y: 162, endPoint x: 507, endPoint y: 111, distance: 125.0
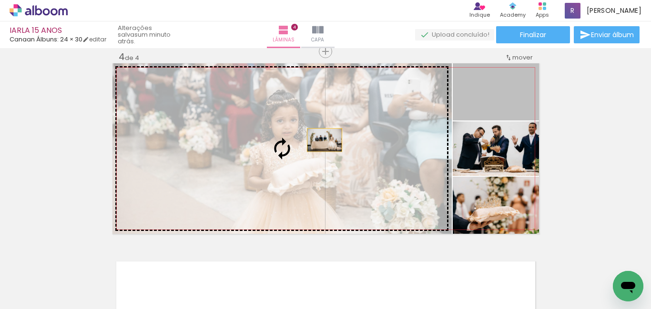
drag, startPoint x: 503, startPoint y: 93, endPoint x: 319, endPoint y: 141, distance: 190.5
click at [0, 0] on slot at bounding box center [0, 0] width 0 height 0
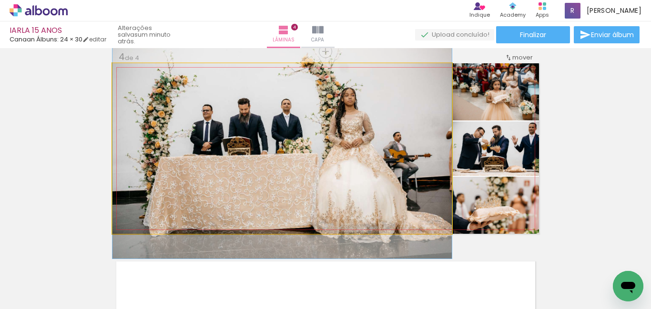
drag, startPoint x: 343, startPoint y: 156, endPoint x: 353, endPoint y: 154, distance: 9.4
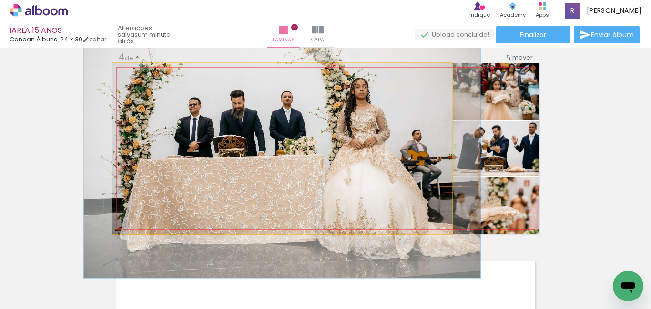
drag, startPoint x: 130, startPoint y: 72, endPoint x: 136, endPoint y: 71, distance: 6.0
type paper-slider "117"
click at [136, 71] on div at bounding box center [140, 73] width 9 height 9
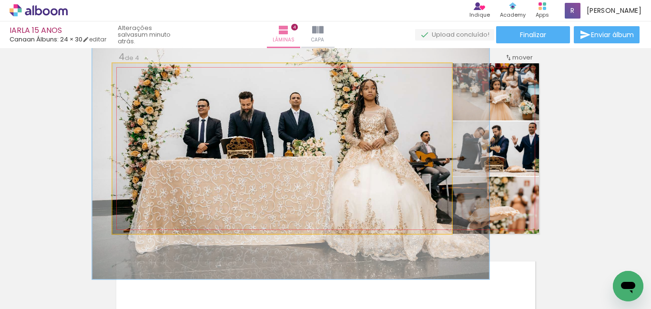
drag, startPoint x: 220, startPoint y: 130, endPoint x: 227, endPoint y: 131, distance: 7.2
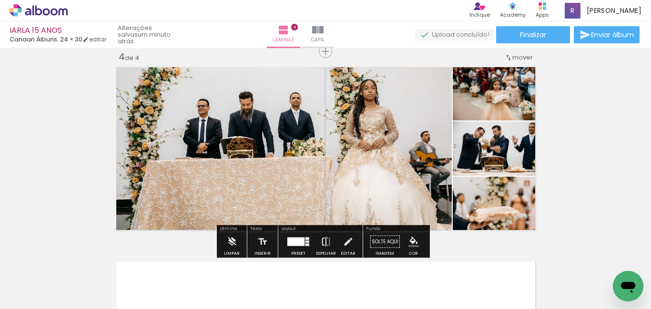
click at [321, 242] on iron-icon at bounding box center [326, 241] width 10 height 19
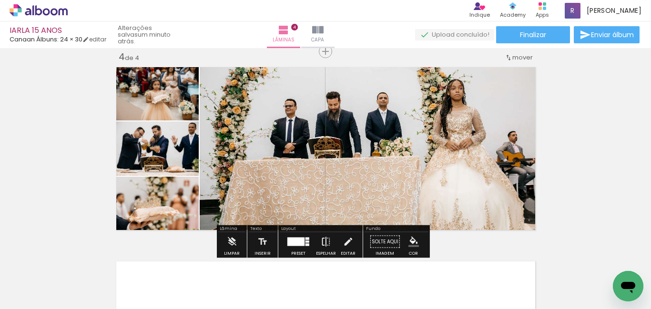
click at [321, 242] on iron-icon at bounding box center [326, 241] width 10 height 19
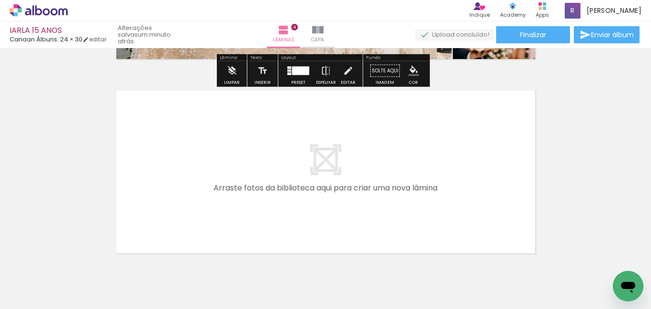
scroll to position [786, 0]
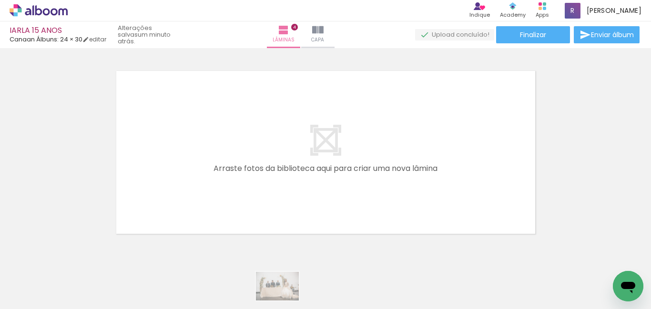
drag, startPoint x: 263, startPoint y: 302, endPoint x: 291, endPoint y: 302, distance: 27.6
click at [291, 302] on quentale-thumb at bounding box center [277, 277] width 53 height 55
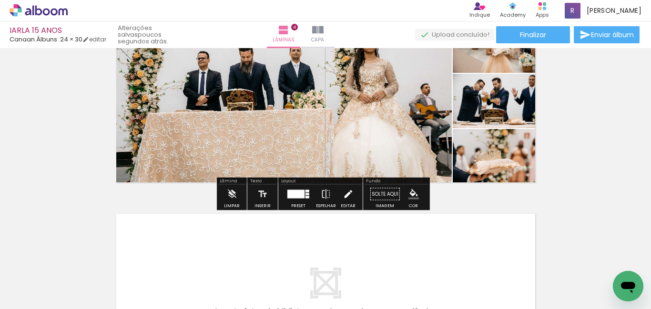
scroll to position [738, 0]
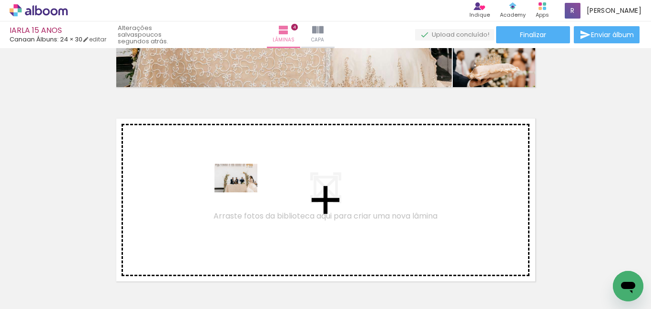
drag, startPoint x: 259, startPoint y: 283, endPoint x: 242, endPoint y: 192, distance: 92.5
click at [242, 192] on quentale-workspace at bounding box center [325, 154] width 651 height 309
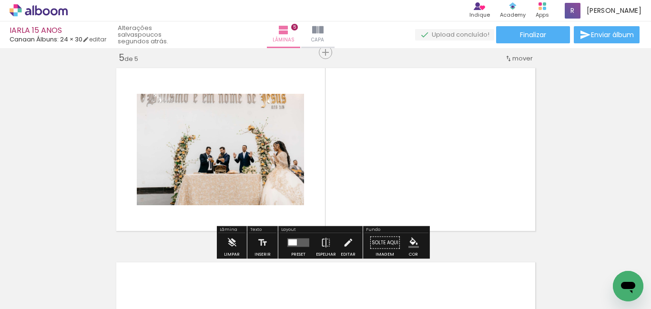
scroll to position [790, 0]
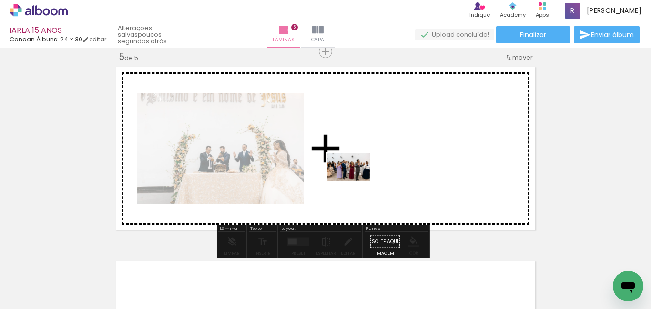
drag, startPoint x: 304, startPoint y: 273, endPoint x: 355, endPoint y: 182, distance: 104.7
click at [355, 182] on quentale-workspace at bounding box center [325, 154] width 651 height 309
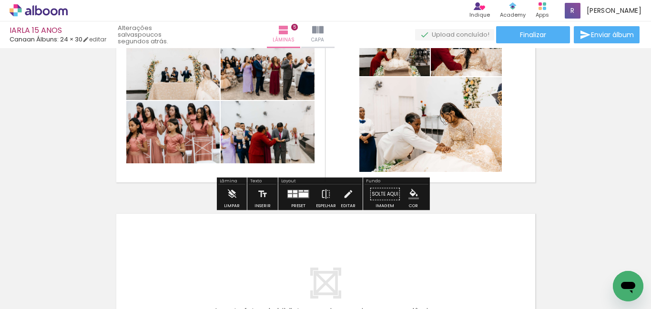
scroll to position [0, 813]
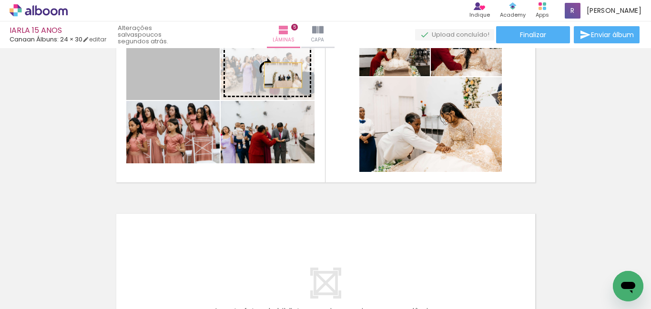
drag, startPoint x: 191, startPoint y: 80, endPoint x: 280, endPoint y: 75, distance: 88.7
click at [0, 0] on slot at bounding box center [0, 0] width 0 height 0
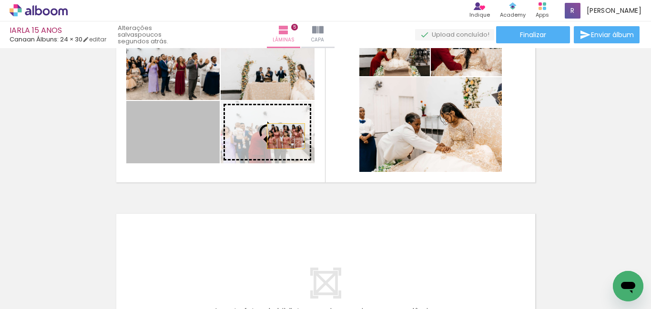
drag, startPoint x: 183, startPoint y: 144, endPoint x: 286, endPoint y: 149, distance: 103.0
click at [0, 0] on slot at bounding box center [0, 0] width 0 height 0
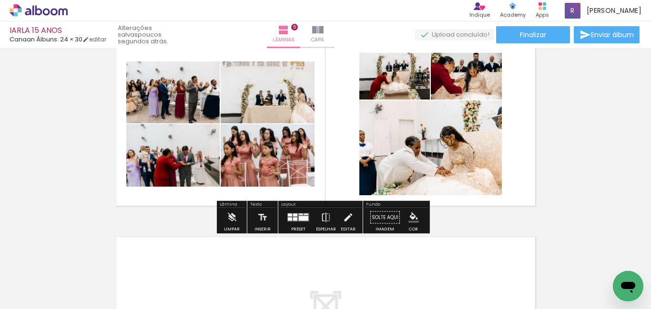
scroll to position [790, 0]
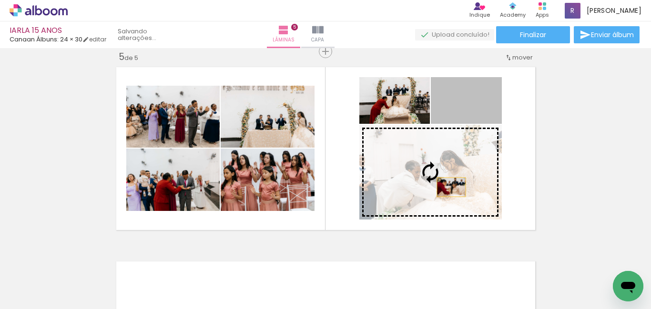
drag, startPoint x: 483, startPoint y: 109, endPoint x: 440, endPoint y: 194, distance: 95.7
click at [0, 0] on slot at bounding box center [0, 0] width 0 height 0
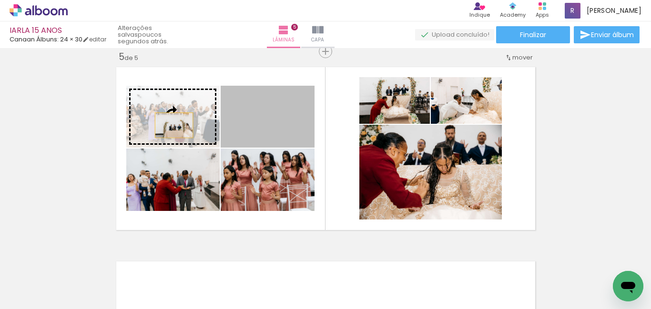
drag, startPoint x: 290, startPoint y: 133, endPoint x: 172, endPoint y: 127, distance: 117.8
click at [0, 0] on slot at bounding box center [0, 0] width 0 height 0
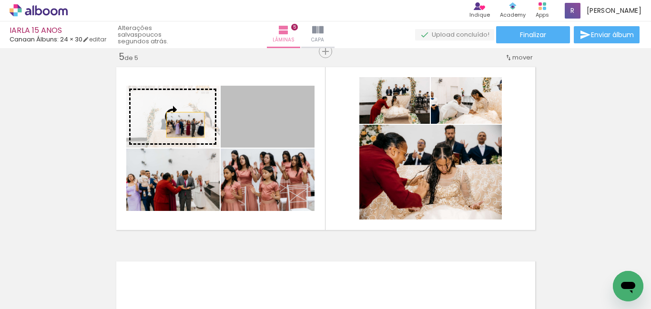
drag, startPoint x: 286, startPoint y: 127, endPoint x: 203, endPoint y: 143, distance: 84.9
click at [0, 0] on slot at bounding box center [0, 0] width 0 height 0
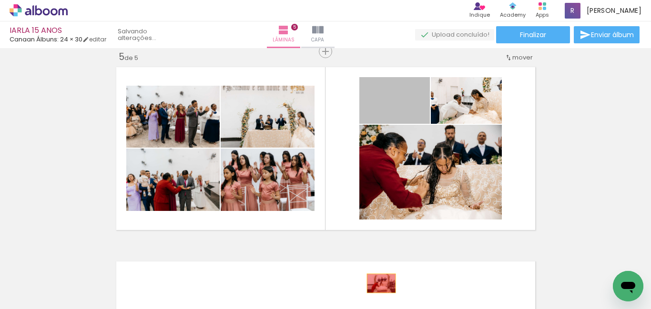
drag, startPoint x: 409, startPoint y: 111, endPoint x: 388, endPoint y: 277, distance: 167.6
click at [373, 283] on quentale-workspace at bounding box center [325, 154] width 651 height 309
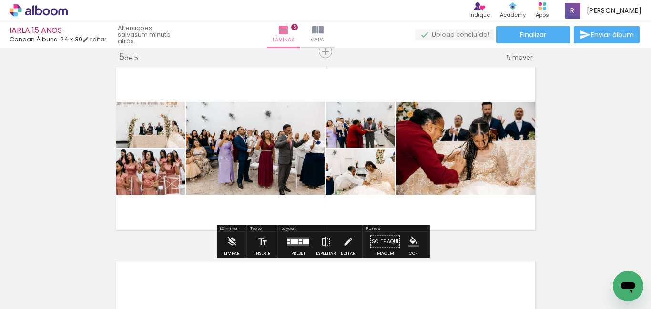
click at [303, 240] on div at bounding box center [306, 242] width 6 height 5
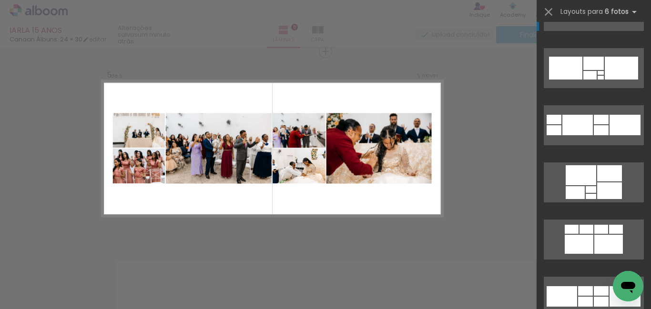
scroll to position [3900, 0]
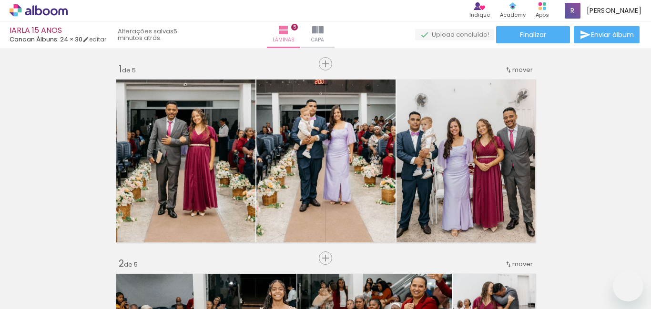
click at [0, 0] on slot at bounding box center [0, 0] width 0 height 0
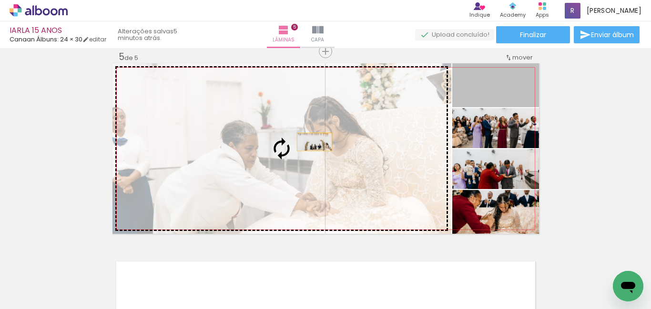
scroll to position [0, 813]
drag, startPoint x: 495, startPoint y: 97, endPoint x: 291, endPoint y: 168, distance: 215.9
click at [0, 0] on slot at bounding box center [0, 0] width 0 height 0
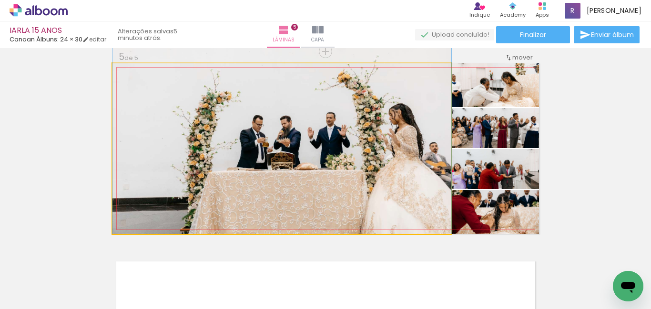
drag, startPoint x: 372, startPoint y: 168, endPoint x: 349, endPoint y: 123, distance: 50.3
drag, startPoint x: 342, startPoint y: 176, endPoint x: 341, endPoint y: 161, distance: 14.3
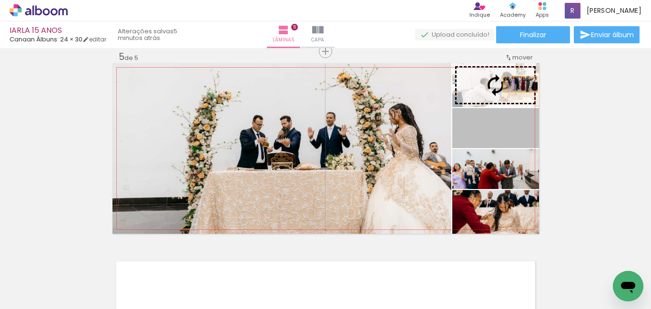
drag, startPoint x: 522, startPoint y: 138, endPoint x: 516, endPoint y: 84, distance: 53.6
click at [0, 0] on slot at bounding box center [0, 0] width 0 height 0
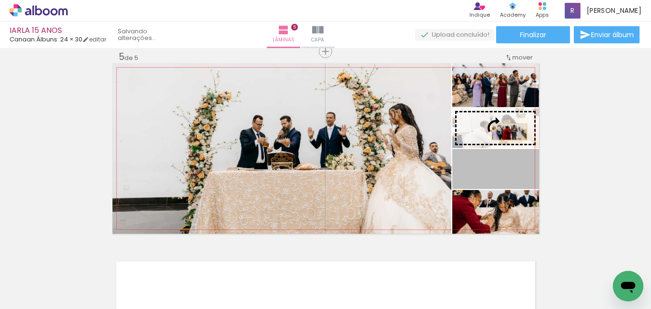
drag, startPoint x: 508, startPoint y: 178, endPoint x: 505, endPoint y: 132, distance: 46.3
click at [0, 0] on slot at bounding box center [0, 0] width 0 height 0
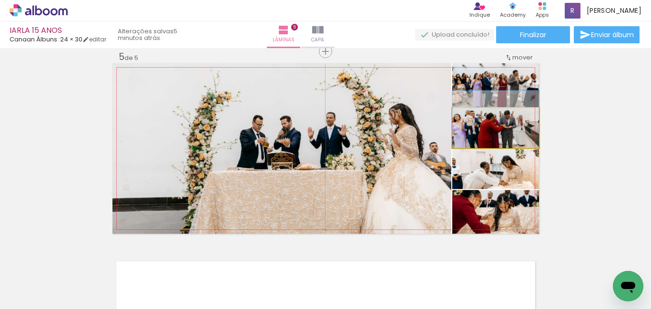
drag, startPoint x: 498, startPoint y: 136, endPoint x: 506, endPoint y: 121, distance: 16.4
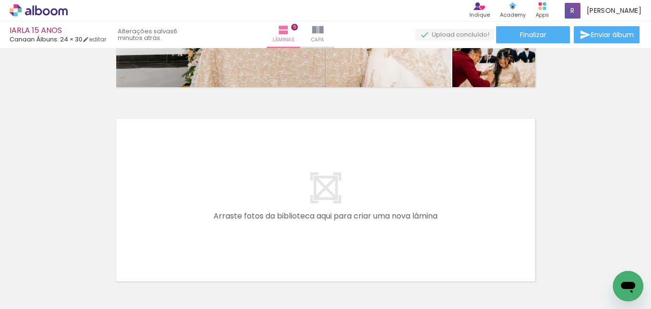
scroll to position [980, 0]
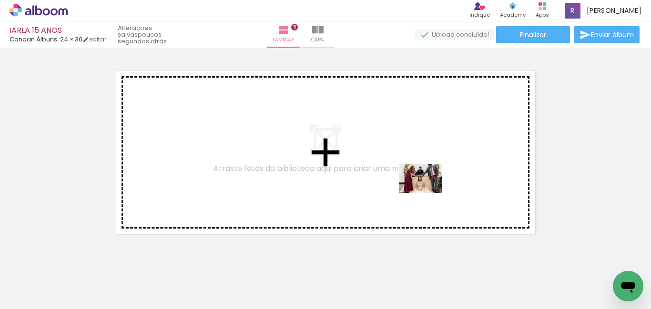
drag, startPoint x: 521, startPoint y: 289, endPoint x: 478, endPoint y: 247, distance: 60.0
click at [422, 190] on quentale-workspace at bounding box center [325, 154] width 651 height 309
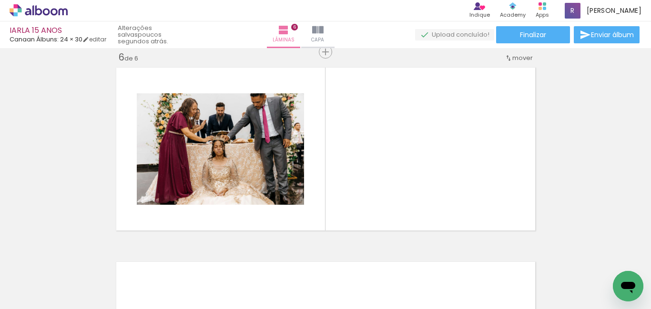
scroll to position [984, 0]
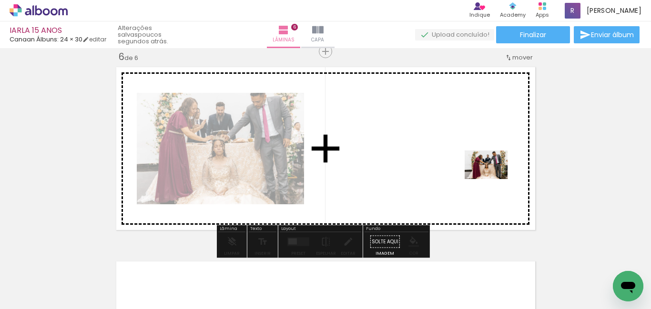
drag, startPoint x: 571, startPoint y: 282, endPoint x: 493, endPoint y: 179, distance: 128.9
click at [493, 179] on quentale-workspace at bounding box center [325, 154] width 651 height 309
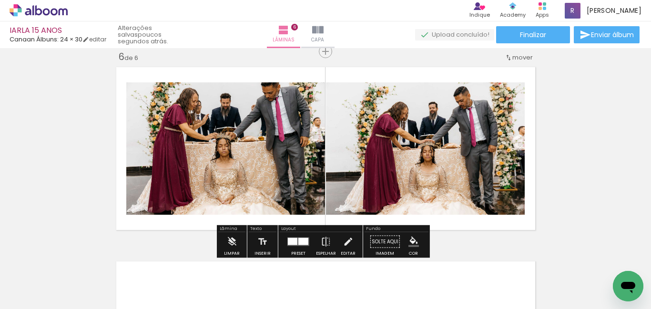
click at [298, 243] on div at bounding box center [303, 241] width 10 height 7
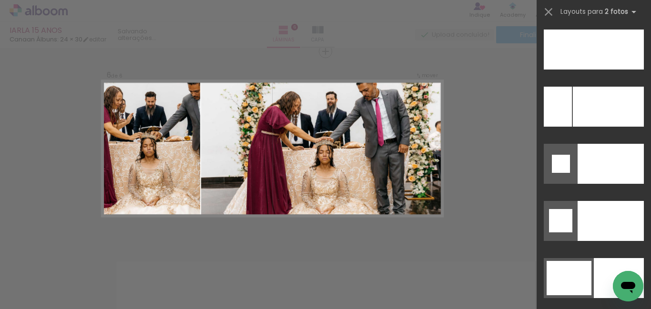
scroll to position [4334, 0]
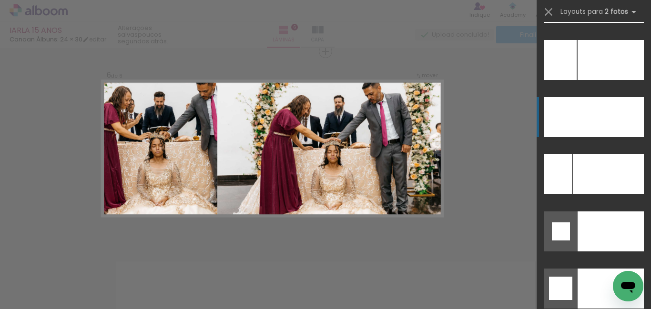
click at [611, 129] on div at bounding box center [609, 117] width 67 height 40
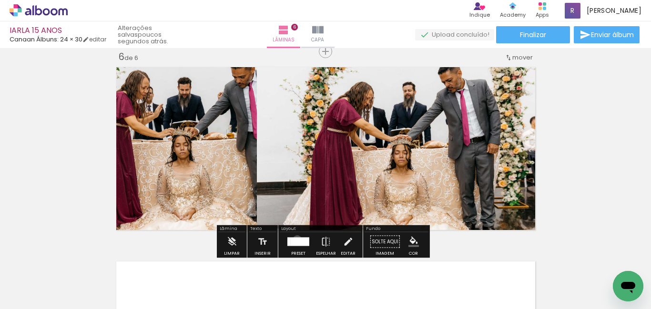
click at [295, 240] on div at bounding box center [300, 242] width 19 height 9
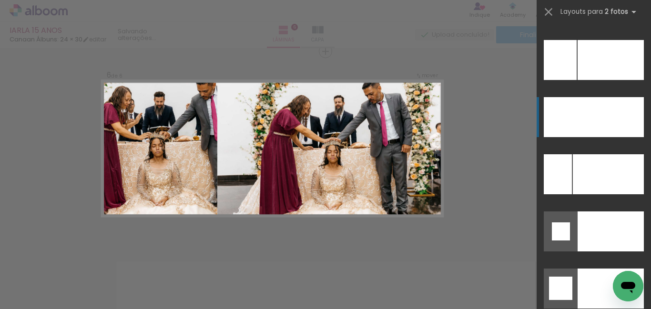
scroll to position [4402, 0]
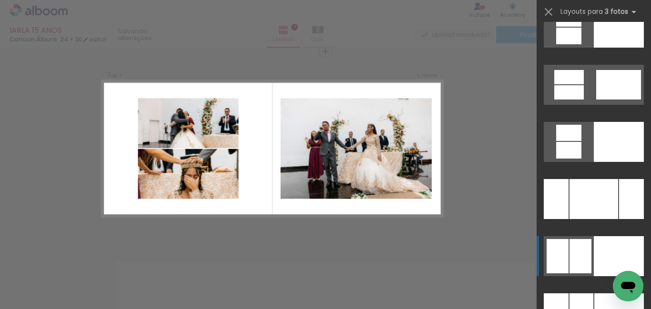
scroll to position [9798, 0]
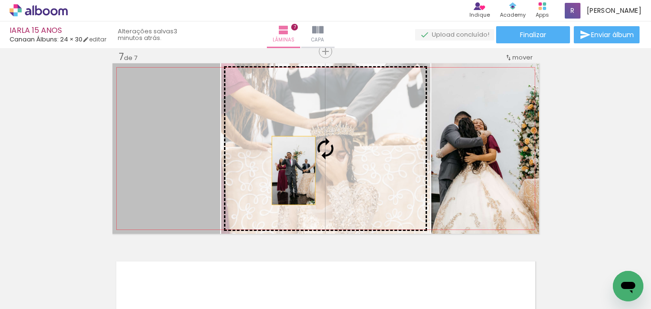
drag, startPoint x: 174, startPoint y: 184, endPoint x: 290, endPoint y: 171, distance: 116.1
click at [0, 0] on slot at bounding box center [0, 0] width 0 height 0
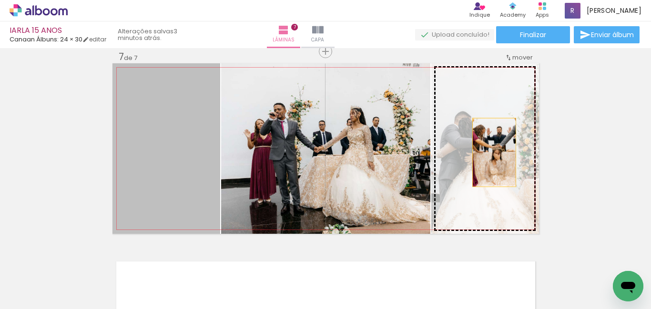
drag, startPoint x: 177, startPoint y: 168, endPoint x: 490, endPoint y: 152, distance: 313.8
click at [0, 0] on slot at bounding box center [0, 0] width 0 height 0
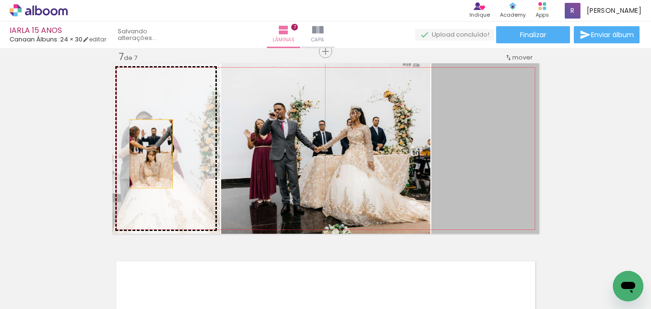
drag, startPoint x: 486, startPoint y: 176, endPoint x: 158, endPoint y: 174, distance: 328.2
click at [0, 0] on slot at bounding box center [0, 0] width 0 height 0
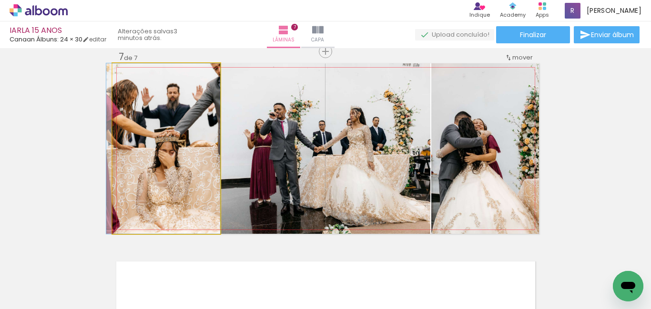
drag, startPoint x: 172, startPoint y: 165, endPoint x: 162, endPoint y: 166, distance: 10.1
drag, startPoint x: 182, startPoint y: 147, endPoint x: 172, endPoint y: 168, distance: 23.2
drag, startPoint x: 187, startPoint y: 163, endPoint x: 178, endPoint y: 163, distance: 9.1
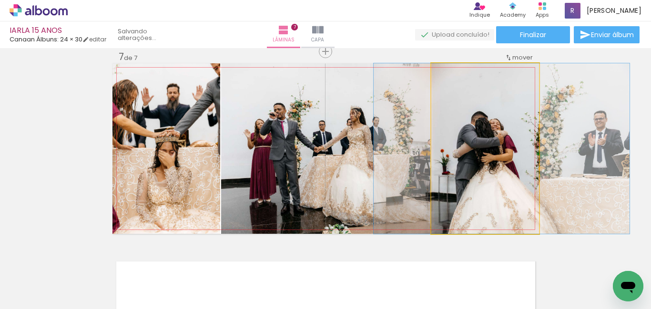
drag, startPoint x: 486, startPoint y: 176, endPoint x: 499, endPoint y: 171, distance: 13.9
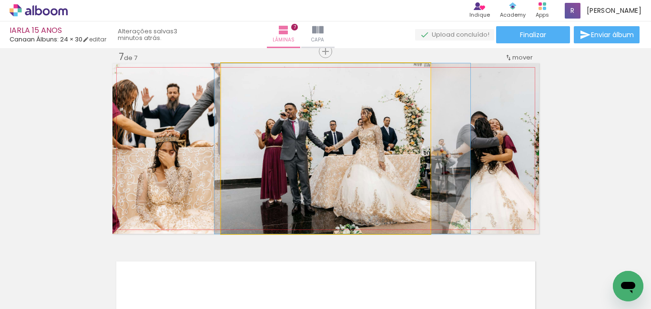
drag, startPoint x: 368, startPoint y: 162, endPoint x: 376, endPoint y: 159, distance: 9.2
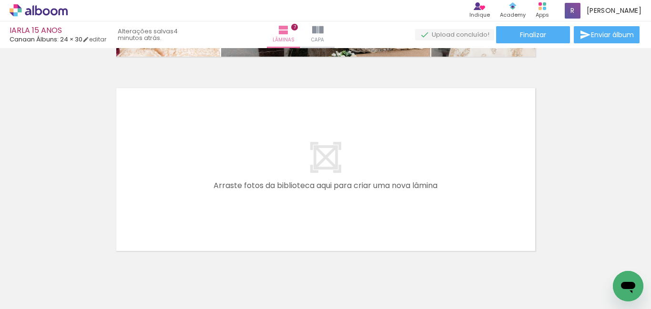
scroll to position [1369, 0]
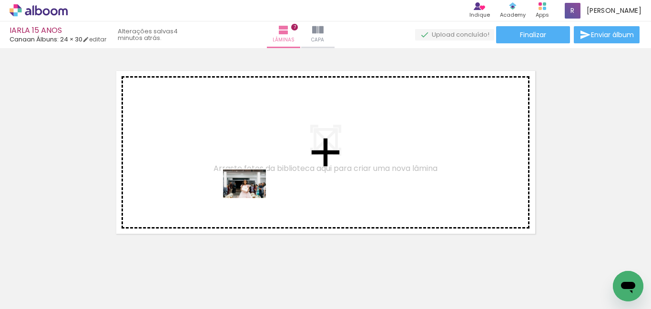
drag, startPoint x: 345, startPoint y: 267, endPoint x: 402, endPoint y: 285, distance: 59.4
click at [253, 200] on quentale-workspace at bounding box center [325, 154] width 651 height 309
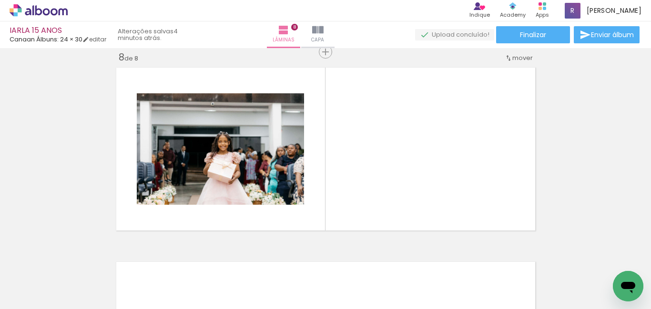
scroll to position [1373, 0]
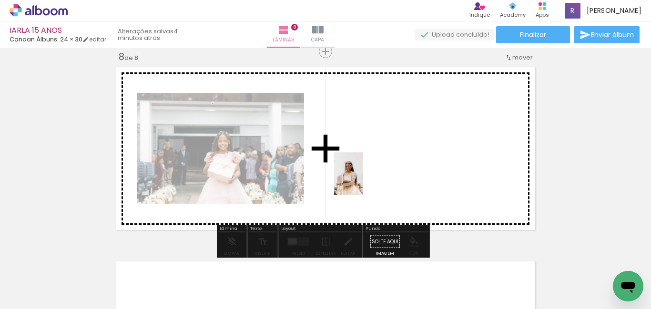
drag, startPoint x: 406, startPoint y: 280, endPoint x: 453, endPoint y: 266, distance: 49.0
click at [363, 178] on quentale-workspace at bounding box center [325, 154] width 651 height 309
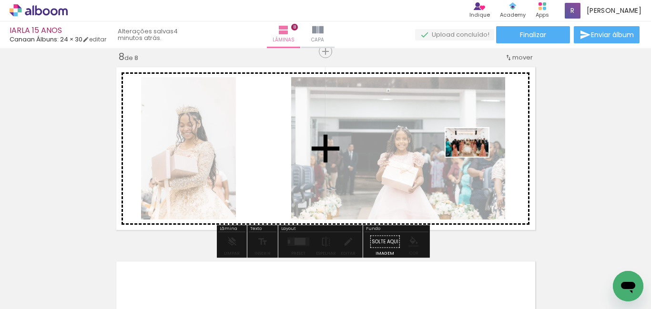
drag, startPoint x: 456, startPoint y: 282, endPoint x: 474, endPoint y: 157, distance: 126.1
click at [474, 157] on quentale-workspace at bounding box center [325, 154] width 651 height 309
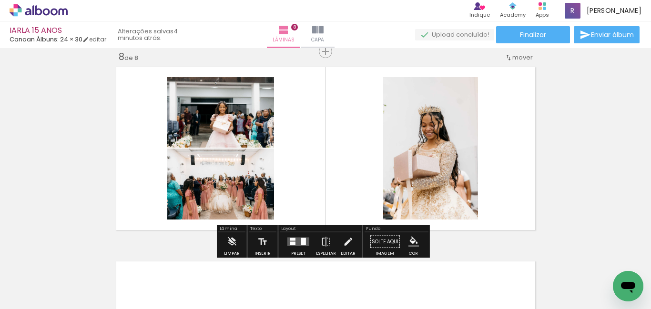
click at [301, 239] on div at bounding box center [303, 241] width 5 height 7
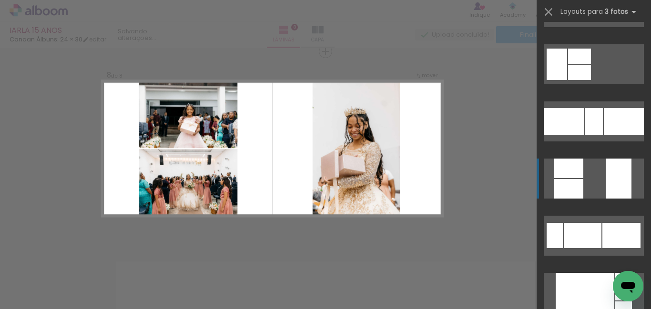
scroll to position [238, 0]
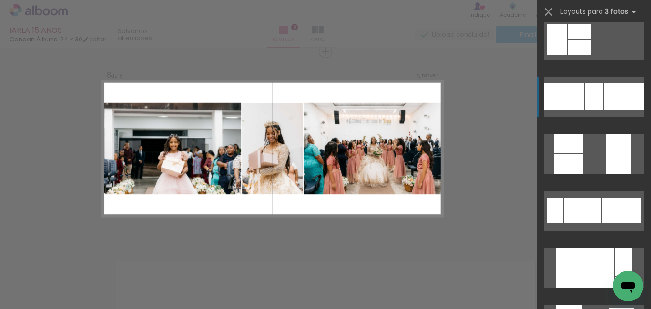
click at [592, 101] on div at bounding box center [594, 96] width 18 height 27
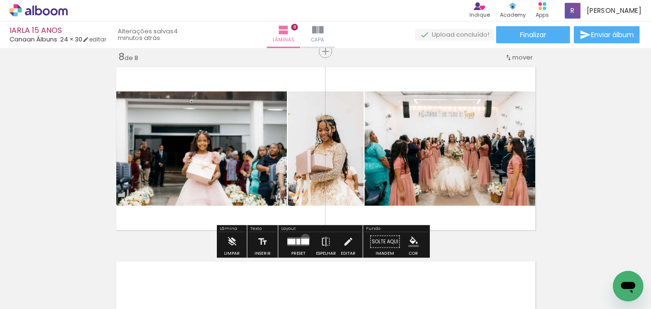
click at [303, 238] on quentale-layouter at bounding box center [298, 242] width 22 height 9
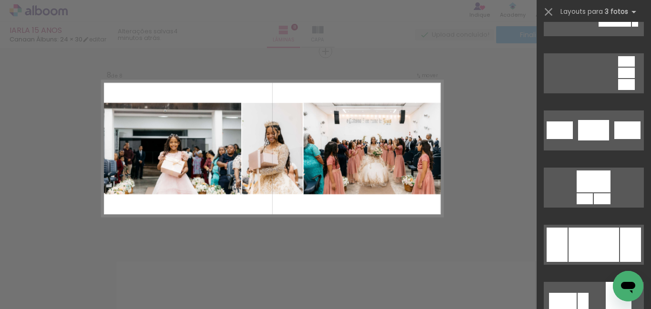
scroll to position [6234, 0]
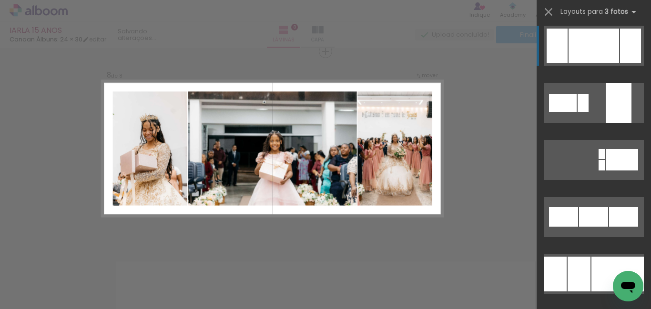
click at [568, 42] on div at bounding box center [593, 46] width 50 height 34
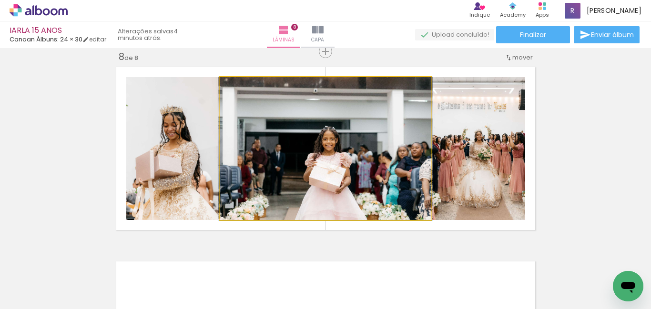
click at [305, 184] on quentale-photo at bounding box center [325, 148] width 211 height 143
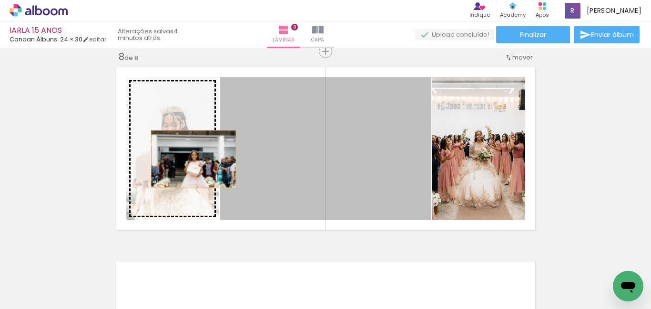
drag, startPoint x: 317, startPoint y: 188, endPoint x: 190, endPoint y: 159, distance: 130.8
click at [0, 0] on slot at bounding box center [0, 0] width 0 height 0
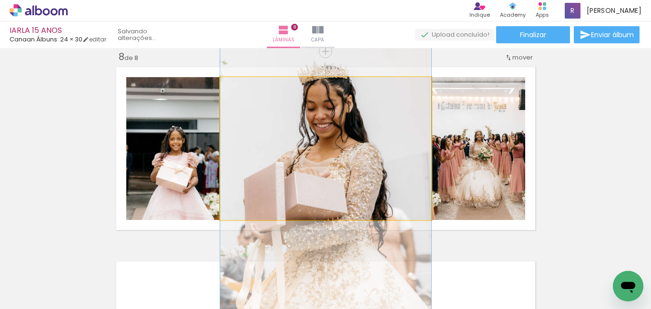
drag, startPoint x: 334, startPoint y: 182, endPoint x: 334, endPoint y: 191, distance: 8.6
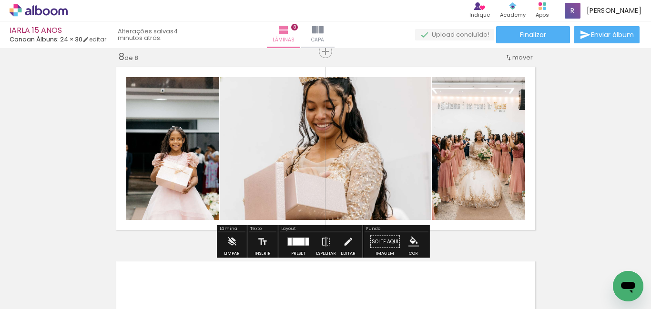
click at [300, 241] on div at bounding box center [299, 242] width 12 height 8
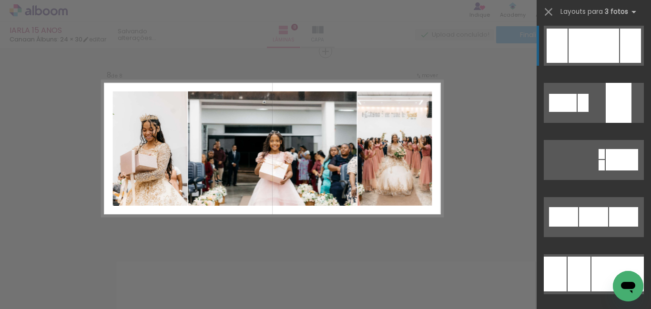
scroll to position [6231, 0]
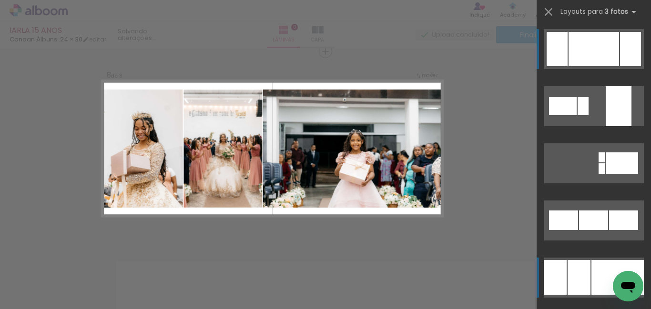
click at [591, 272] on div at bounding box center [617, 277] width 52 height 35
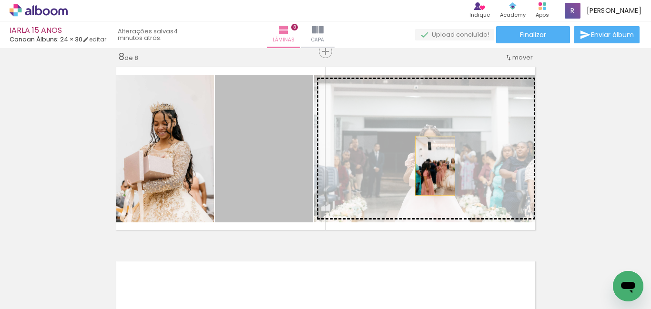
drag, startPoint x: 254, startPoint y: 165, endPoint x: 431, endPoint y: 166, distance: 177.2
click at [0, 0] on slot at bounding box center [0, 0] width 0 height 0
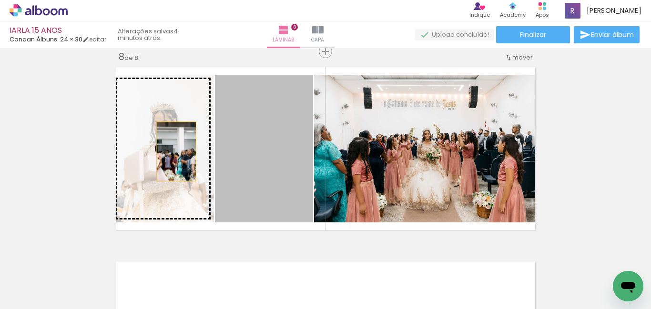
drag, startPoint x: 280, startPoint y: 174, endPoint x: 177, endPoint y: 151, distance: 105.4
click at [0, 0] on slot at bounding box center [0, 0] width 0 height 0
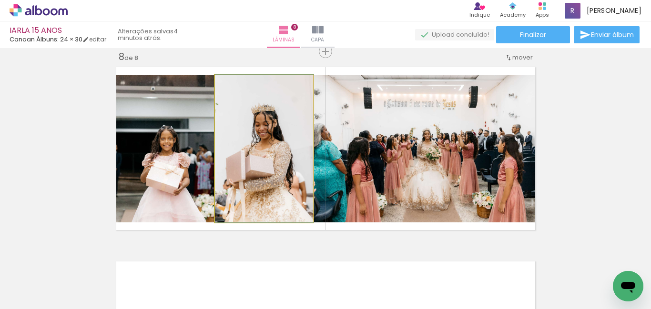
drag, startPoint x: 262, startPoint y: 182, endPoint x: 275, endPoint y: 166, distance: 20.3
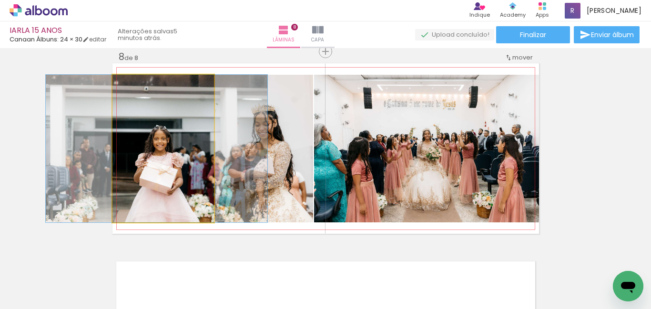
drag, startPoint x: 187, startPoint y: 176, endPoint x: 182, endPoint y: 171, distance: 7.1
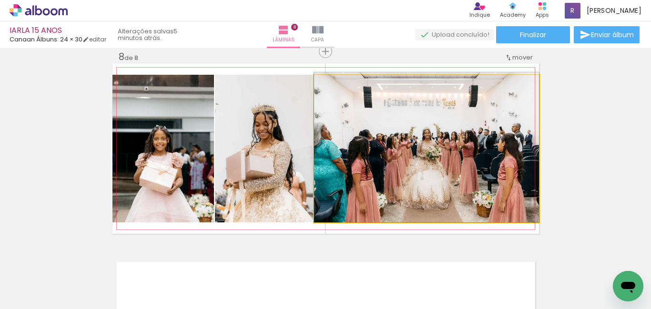
drag, startPoint x: 447, startPoint y: 158, endPoint x: 458, endPoint y: 141, distance: 20.0
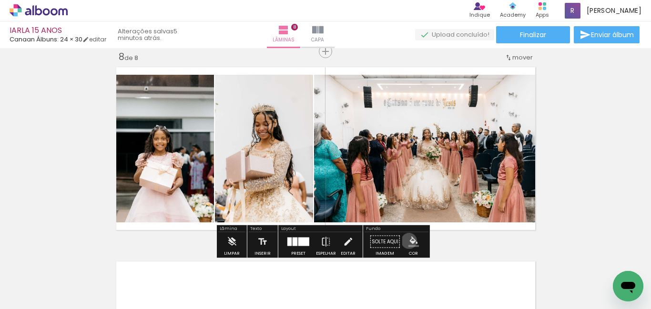
click at [408, 241] on iron-icon "color picker" at bounding box center [413, 242] width 10 height 10
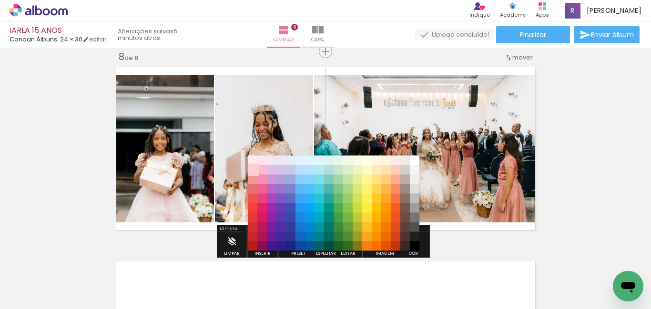
click at [249, 168] on paper-item "#ffcdd2" at bounding box center [253, 170] width 10 height 10
click at [251, 179] on paper-item "#ef9a9a" at bounding box center [253, 180] width 10 height 10
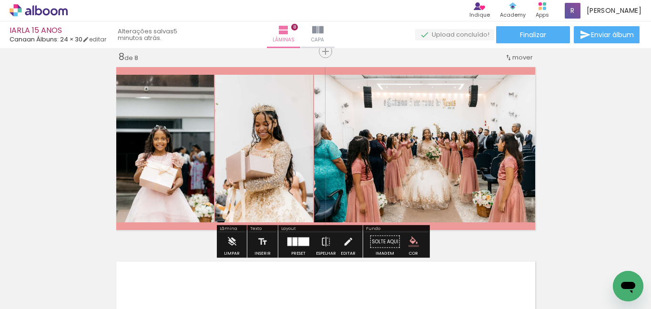
click at [413, 237] on iron-icon "color picker" at bounding box center [413, 242] width 10 height 10
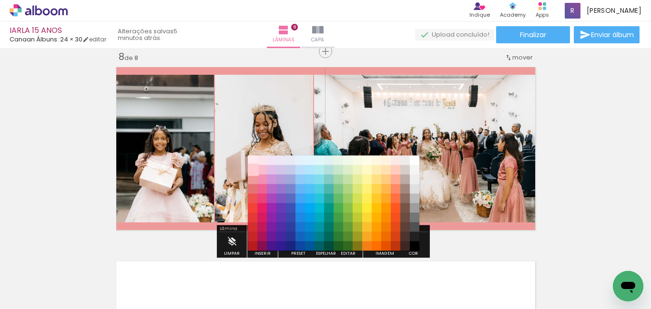
click at [255, 169] on paper-item "#ffcdd2" at bounding box center [253, 170] width 10 height 10
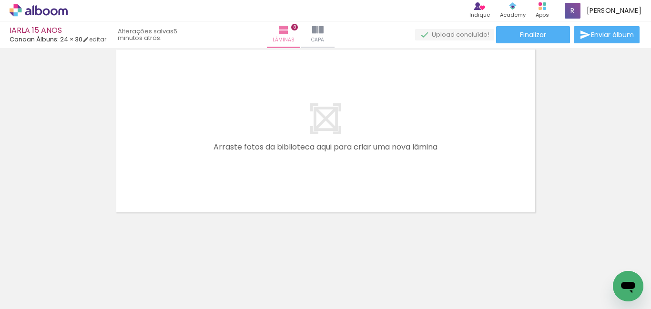
scroll to position [0, 1298]
click at [47, 296] on span "Adicionar Fotos" at bounding box center [34, 296] width 29 height 10
click at [0, 0] on input "file" at bounding box center [0, 0] width 0 height 0
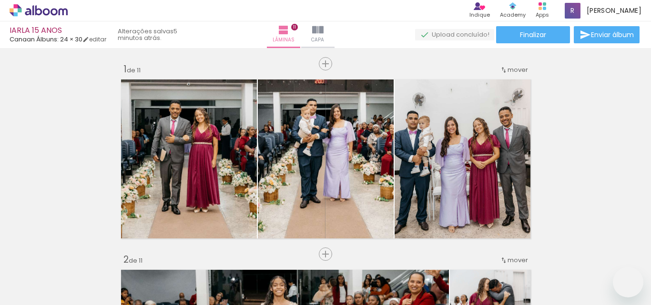
click at [429, 196] on quentale-workspace at bounding box center [325, 152] width 651 height 305
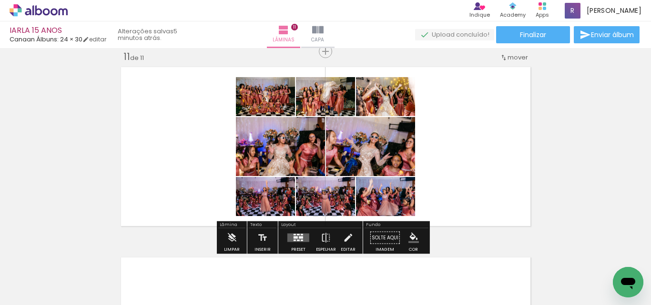
scroll to position [0, 2471]
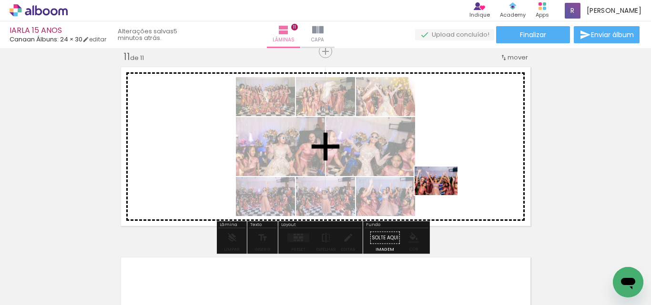
drag, startPoint x: 405, startPoint y: 278, endPoint x: 443, endPoint y: 195, distance: 91.2
click at [443, 195] on quentale-workspace at bounding box center [325, 152] width 651 height 305
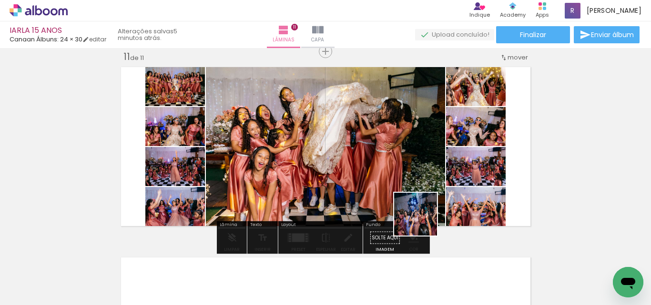
drag, startPoint x: 457, startPoint y: 278, endPoint x: 505, endPoint y: 284, distance: 48.5
click at [403, 205] on quentale-workspace at bounding box center [325, 152] width 651 height 305
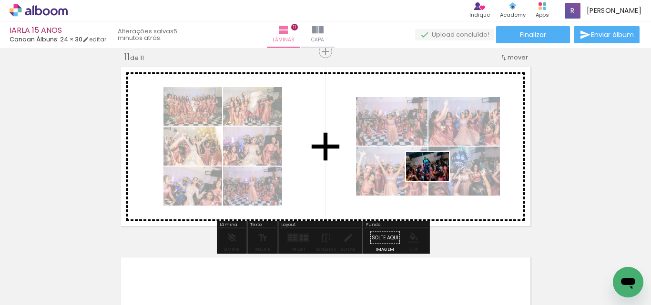
drag, startPoint x: 508, startPoint y: 281, endPoint x: 434, endPoint y: 183, distance: 122.1
click at [434, 183] on quentale-workspace at bounding box center [325, 152] width 651 height 305
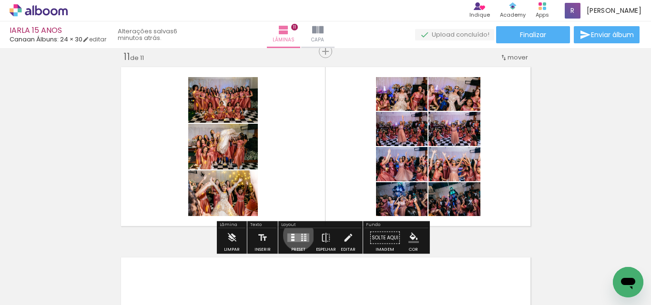
click at [296, 235] on quentale-layouter at bounding box center [298, 238] width 22 height 9
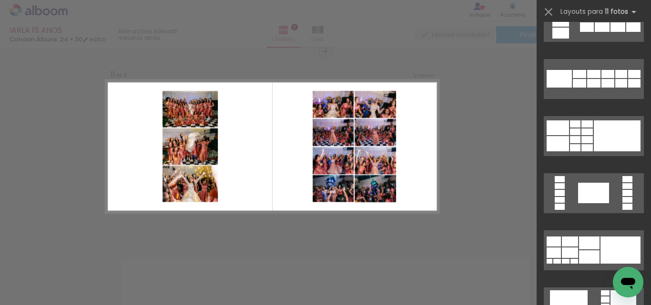
scroll to position [587, 0]
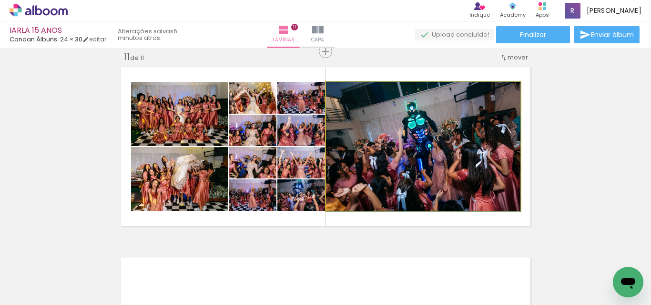
drag, startPoint x: 387, startPoint y: 178, endPoint x: 393, endPoint y: 175, distance: 7.3
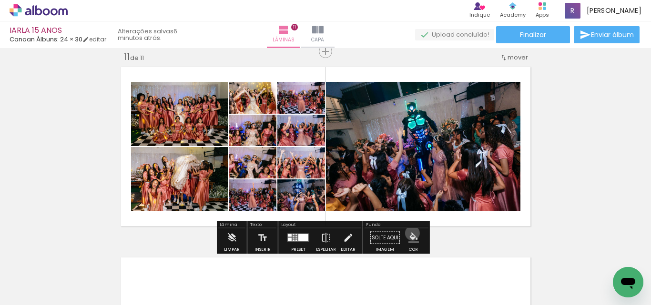
click at [409, 233] on iron-icon "color picker" at bounding box center [413, 238] width 10 height 10
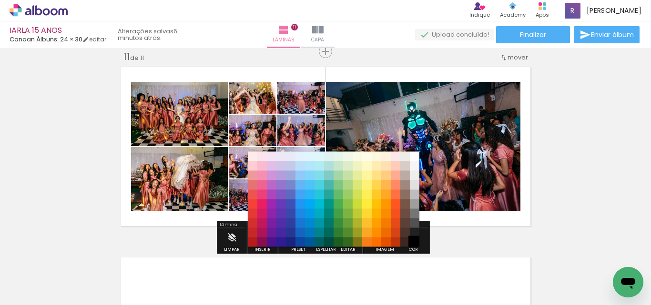
click at [412, 242] on paper-item "#000000" at bounding box center [415, 243] width 10 height 10
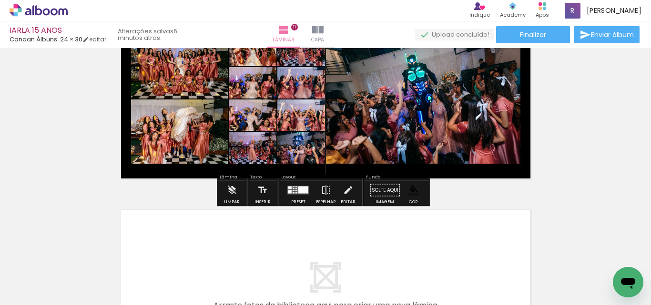
scroll to position [1918, 0]
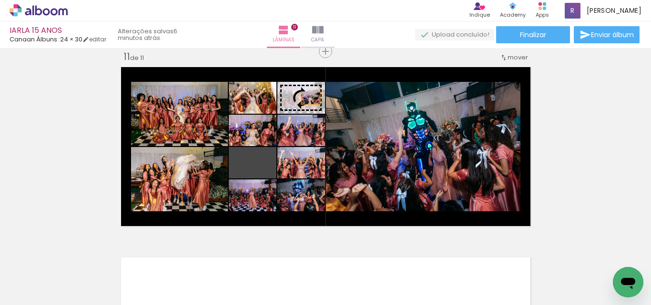
drag, startPoint x: 264, startPoint y: 169, endPoint x: 307, endPoint y: 96, distance: 84.6
click at [0, 0] on slot at bounding box center [0, 0] width 0 height 0
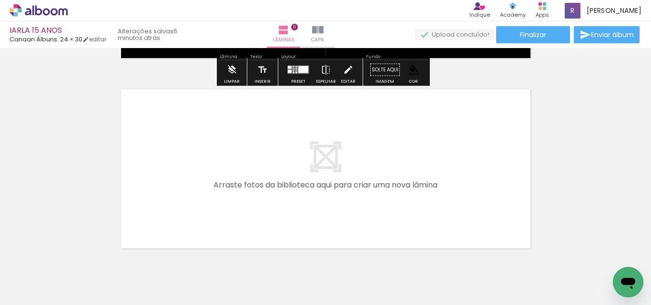
scroll to position [2086, 0]
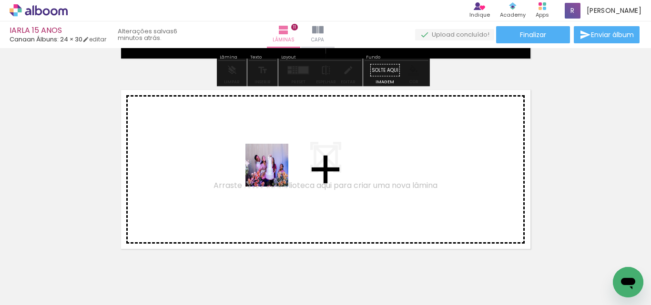
drag, startPoint x: 555, startPoint y: 277, endPoint x: 533, endPoint y: 275, distance: 22.5
click at [275, 172] on quentale-workspace at bounding box center [325, 152] width 651 height 305
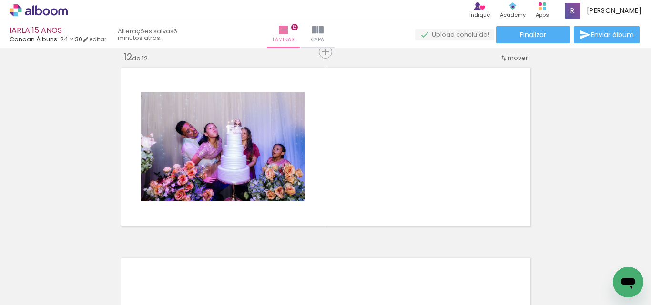
scroll to position [2108, 0]
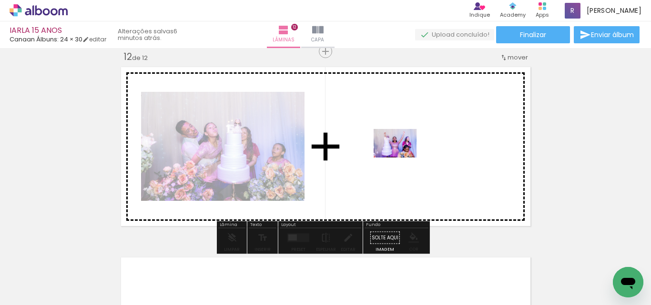
drag, startPoint x: 603, startPoint y: 278, endPoint x: 400, endPoint y: 155, distance: 237.0
click at [400, 155] on quentale-workspace at bounding box center [325, 152] width 651 height 305
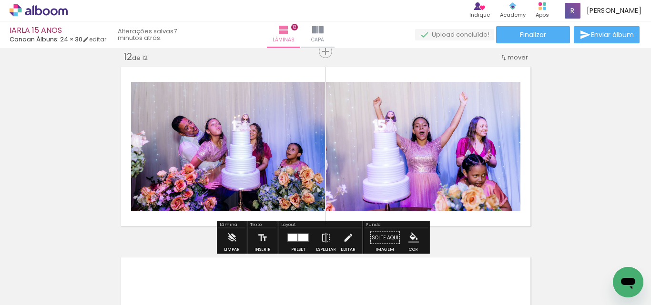
click at [300, 237] on div at bounding box center [303, 237] width 10 height 7
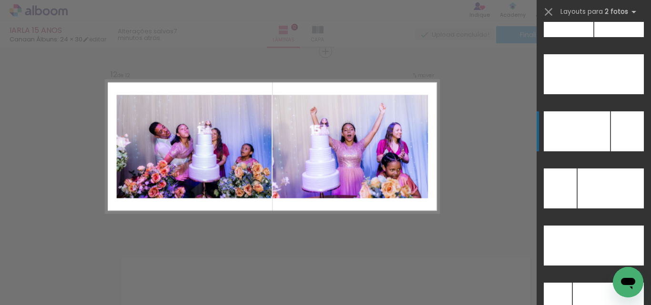
scroll to position [4186, 0]
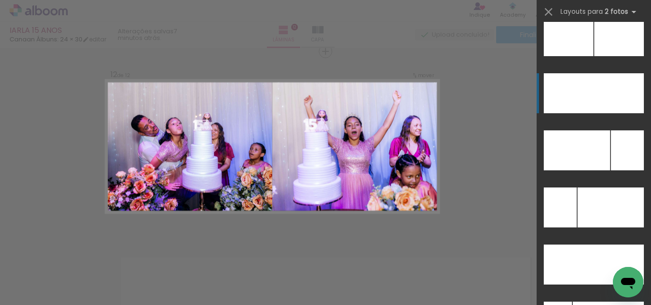
click at [585, 56] on div at bounding box center [569, 36] width 50 height 40
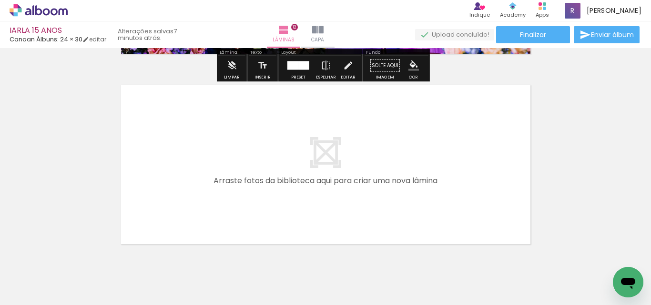
scroll to position [2299, 0]
